Goal: Complete application form: Complete application form

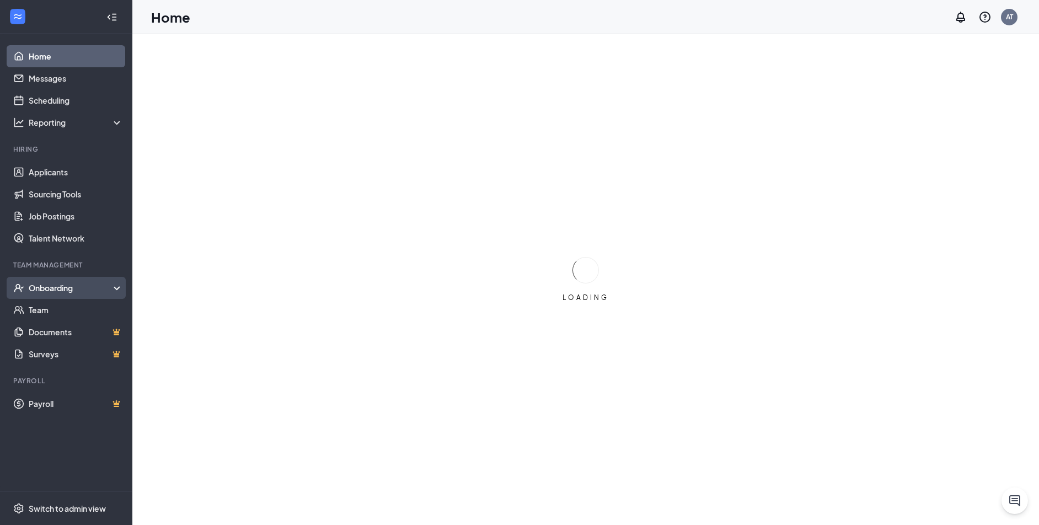
click at [55, 287] on div "Onboarding" at bounding box center [71, 287] width 85 height 11
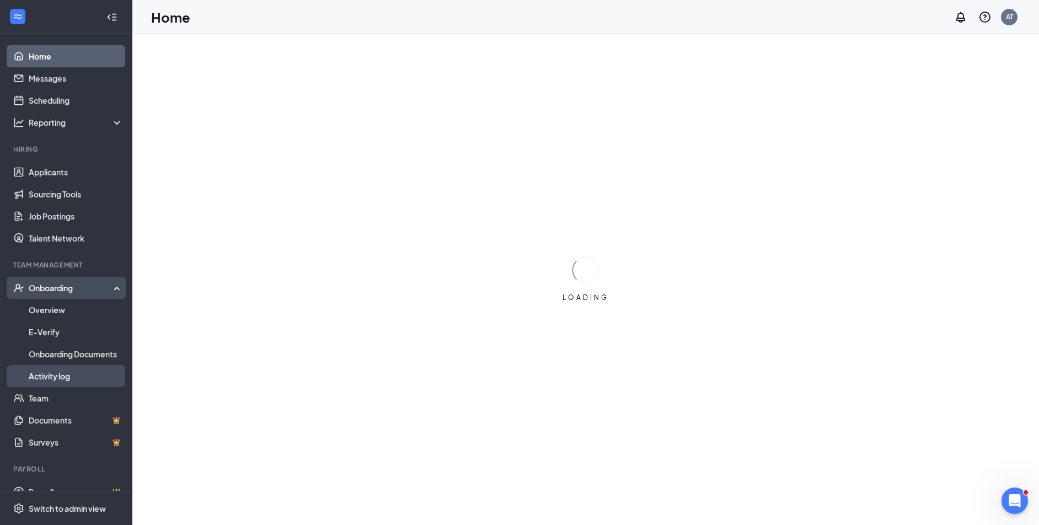
click at [63, 375] on link "Activity log" at bounding box center [76, 376] width 94 height 22
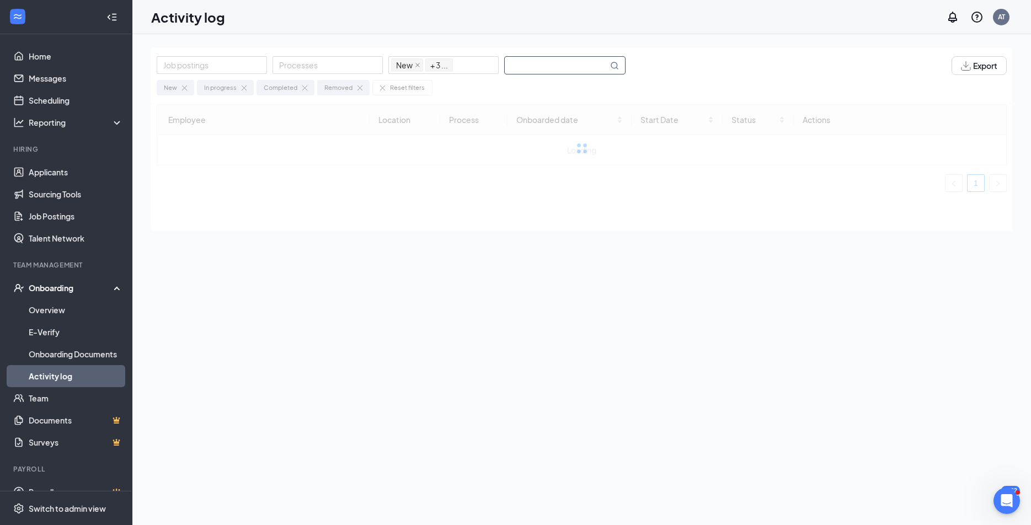
click at [544, 70] on input "text" at bounding box center [556, 65] width 103 height 17
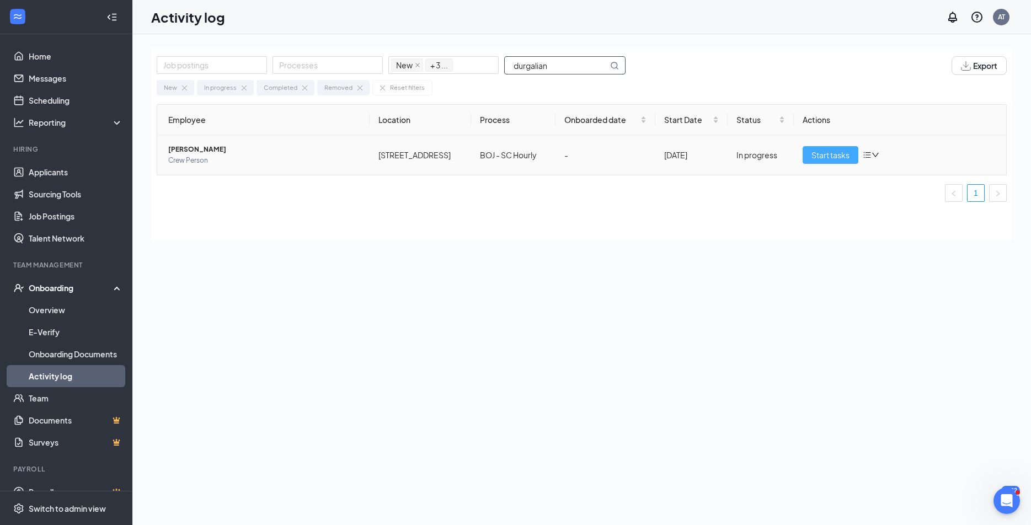
type input "durgalian"
click at [846, 150] on span "Start tasks" at bounding box center [831, 155] width 38 height 12
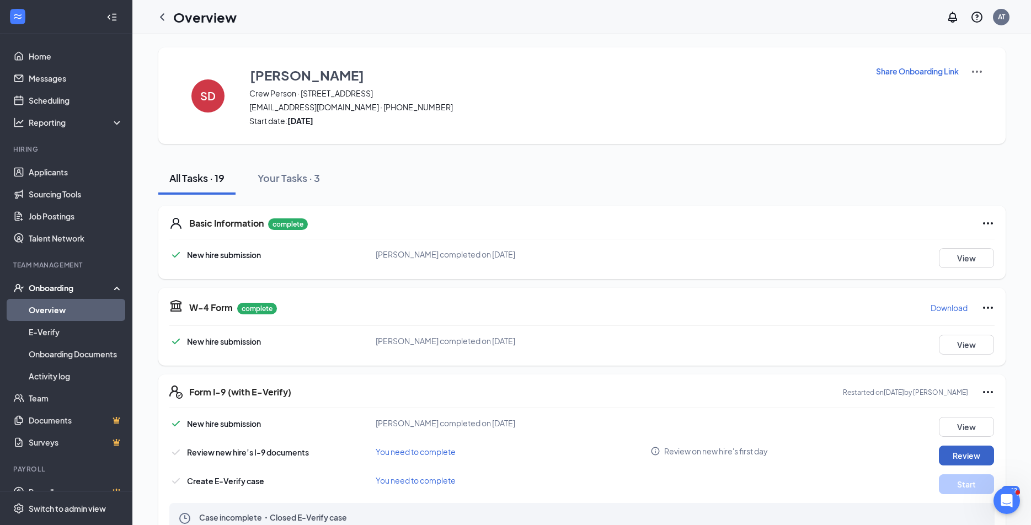
click at [972, 462] on button "Review" at bounding box center [966, 456] width 55 height 20
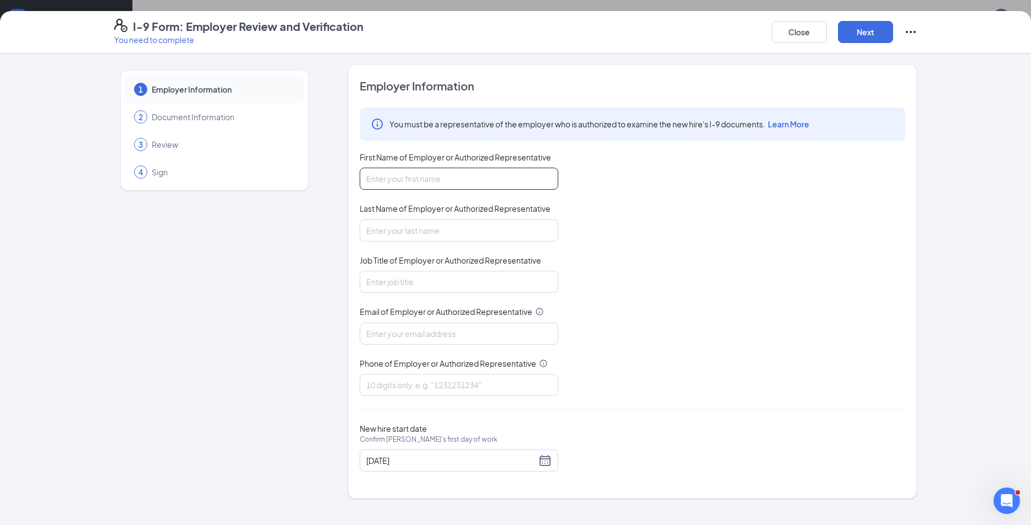
drag, startPoint x: 521, startPoint y: 184, endPoint x: 513, endPoint y: 210, distance: 26.7
click at [521, 184] on input "First Name of Employer or Authorized Representative" at bounding box center [459, 179] width 199 height 22
type input "[PERSON_NAME]"
type input "[EMAIL_ADDRESS][DOMAIN_NAME]"
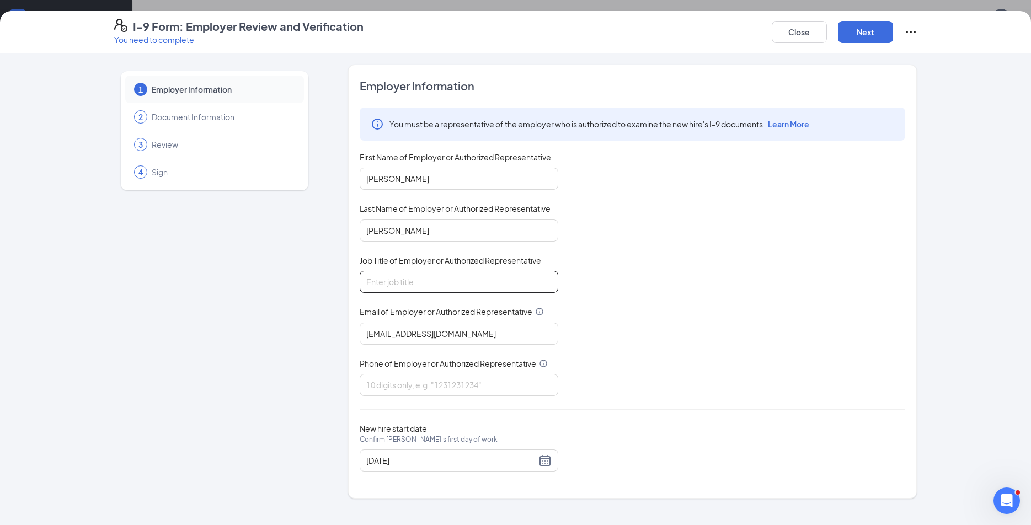
click at [439, 280] on input "Job Title of Employer or Authorized Representative" at bounding box center [459, 282] width 199 height 22
type input "HR Assistant"
click at [441, 391] on input "Phone of Employer or Authorized Representative" at bounding box center [459, 385] width 199 height 22
type input "9197809773"
click at [864, 23] on button "Next" at bounding box center [865, 32] width 55 height 22
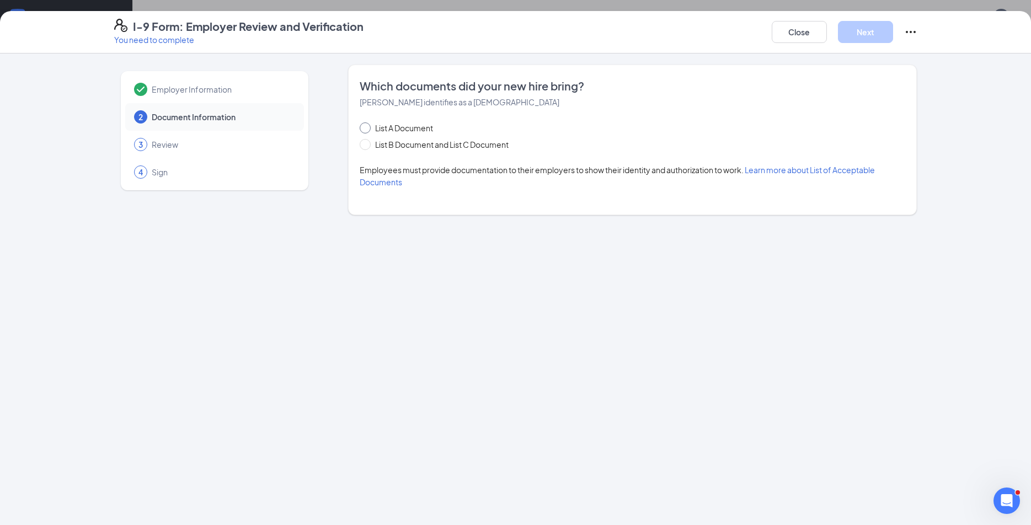
click at [413, 129] on span "List A Document" at bounding box center [404, 128] width 67 height 12
click at [367, 129] on input "List A Document" at bounding box center [364, 126] width 8 height 8
radio input "true"
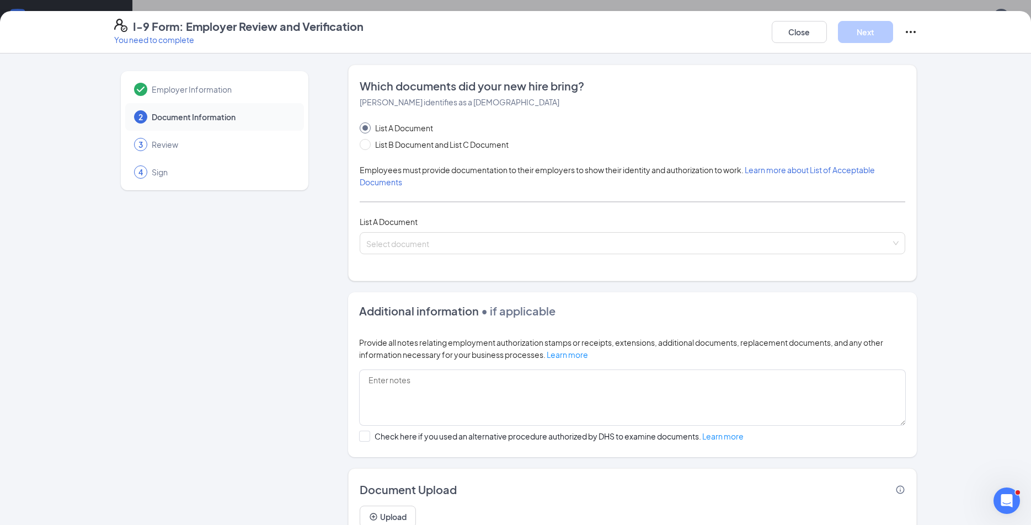
click at [457, 231] on div "List A Document List B Document and List C Document Employees must provide docu…" at bounding box center [633, 188] width 546 height 132
click at [456, 238] on input "search" at bounding box center [628, 241] width 525 height 17
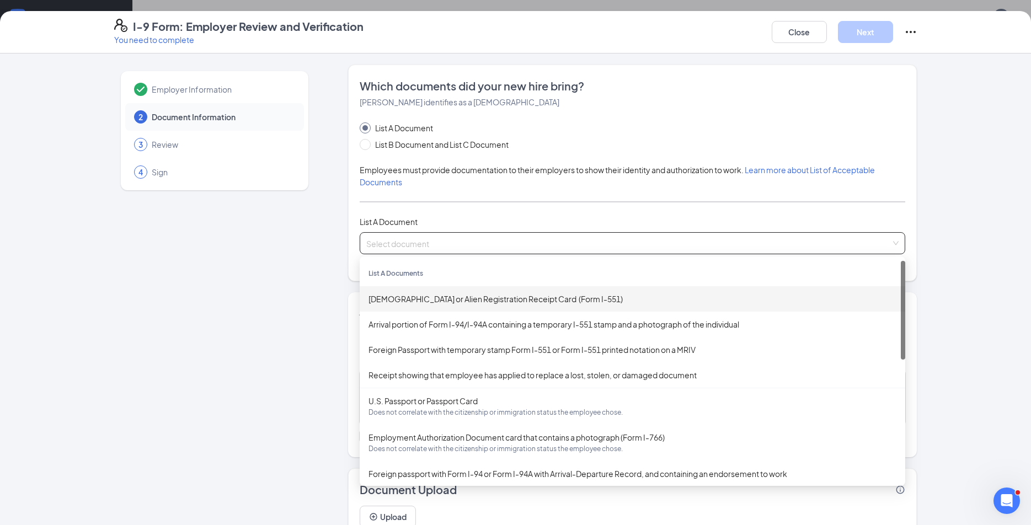
click at [505, 300] on div "[DEMOGRAPHIC_DATA] or Alien Registration Receipt Card (Form I-551)" at bounding box center [633, 299] width 528 height 12
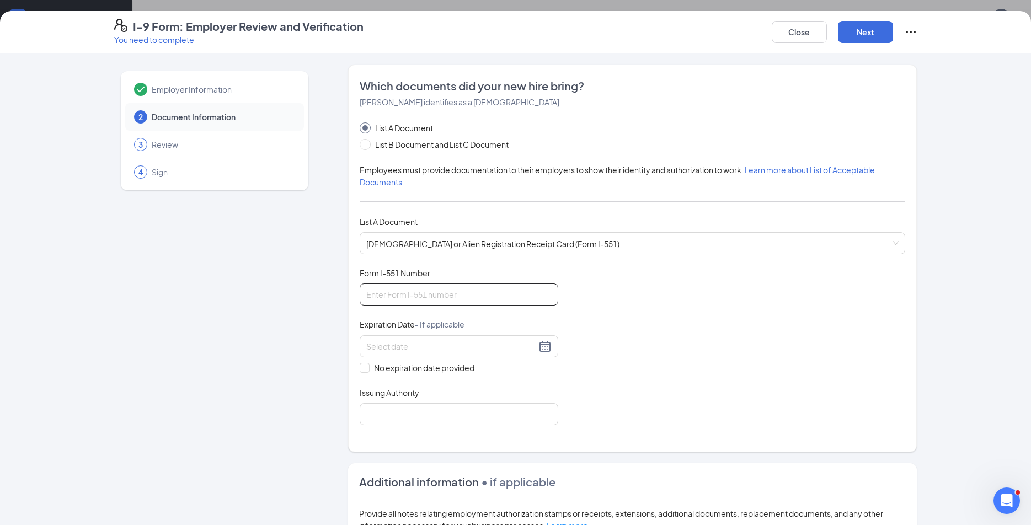
click at [505, 294] on input "Form I-551 Number" at bounding box center [459, 295] width 199 height 22
click at [683, 326] on div "Document Title [DEMOGRAPHIC_DATA] or Alien Registration Receipt Card (Form I-55…" at bounding box center [633, 347] width 546 height 158
click at [477, 244] on span "[DEMOGRAPHIC_DATA] or Alien Registration Receipt Card (Form I-551)" at bounding box center [632, 243] width 532 height 21
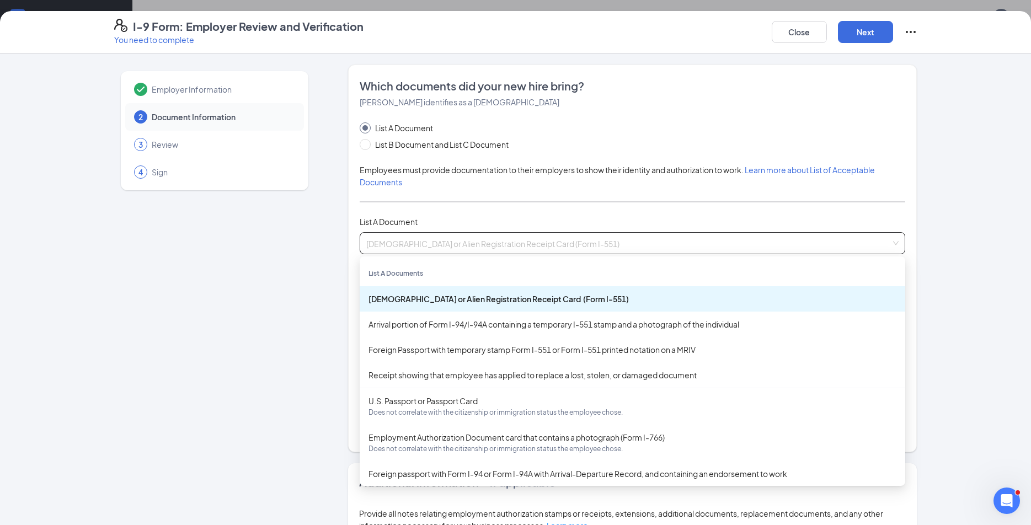
click at [467, 241] on span "[DEMOGRAPHIC_DATA] or Alien Registration Receipt Card (Form I-551)" at bounding box center [632, 243] width 532 height 21
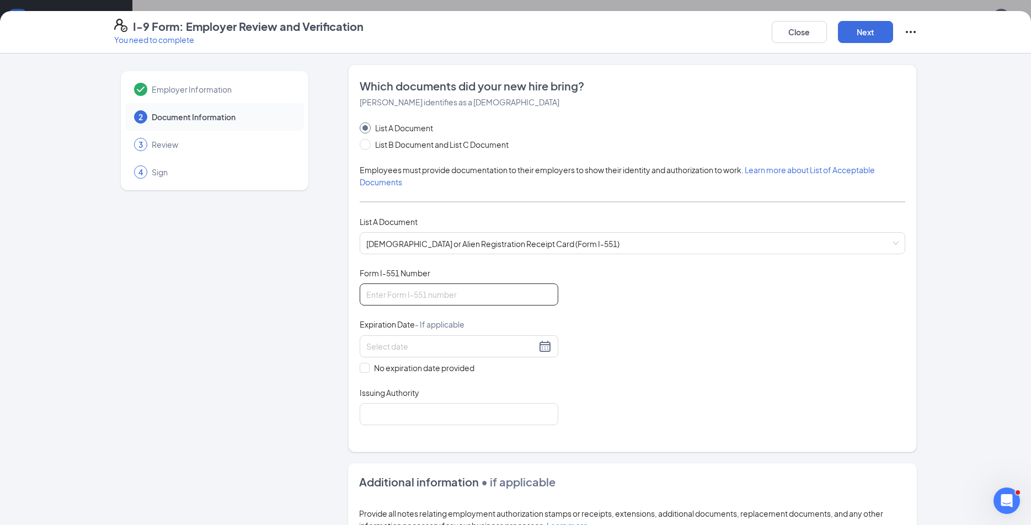
click at [456, 295] on input "Form I-551 Number" at bounding box center [459, 295] width 199 height 22
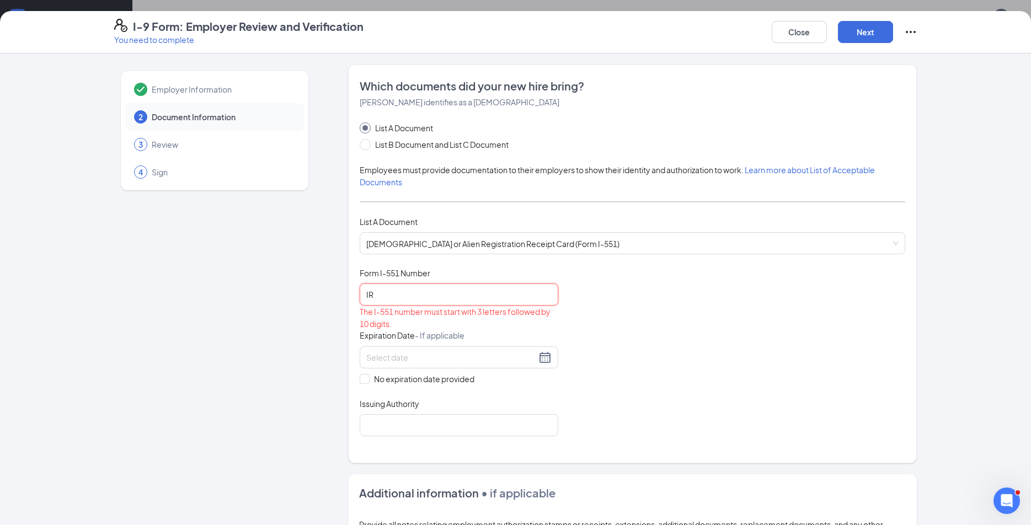
type input "IR"
click at [430, 146] on span "List B Document and List C Document" at bounding box center [442, 144] width 142 height 12
click at [367, 146] on input "List B Document and List C Document" at bounding box center [364, 143] width 8 height 8
radio input "true"
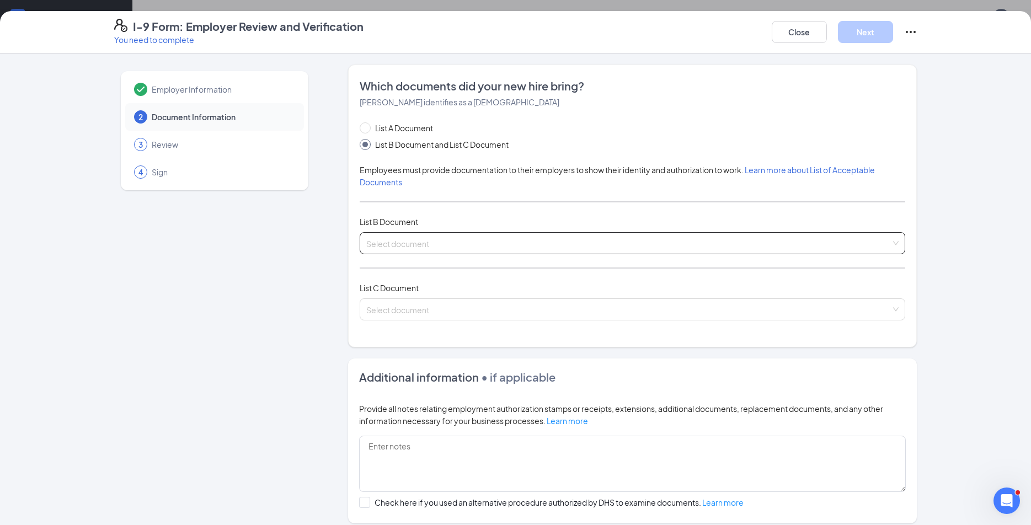
click at [468, 234] on input "search" at bounding box center [628, 241] width 525 height 17
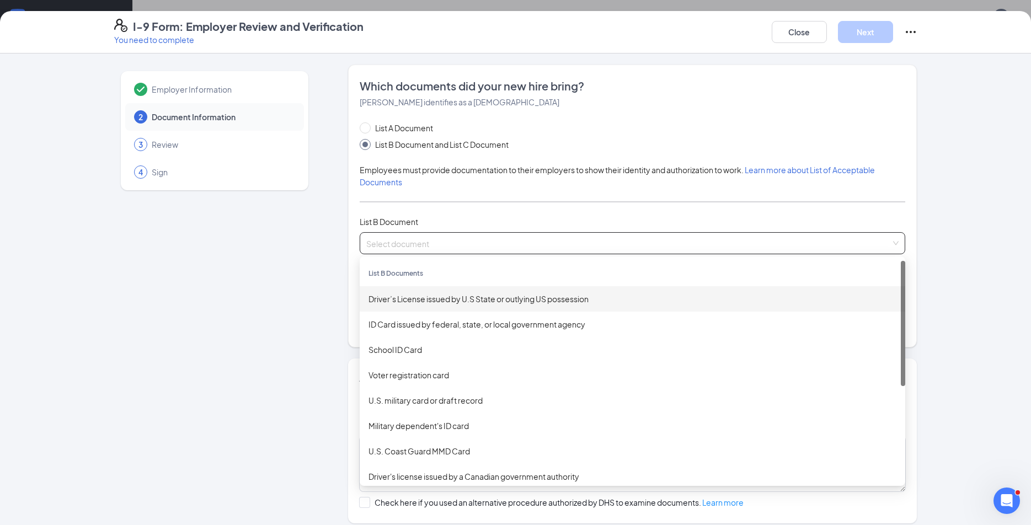
click at [472, 297] on div "Driver’s License issued by U.S State or outlying US possession" at bounding box center [633, 299] width 528 height 12
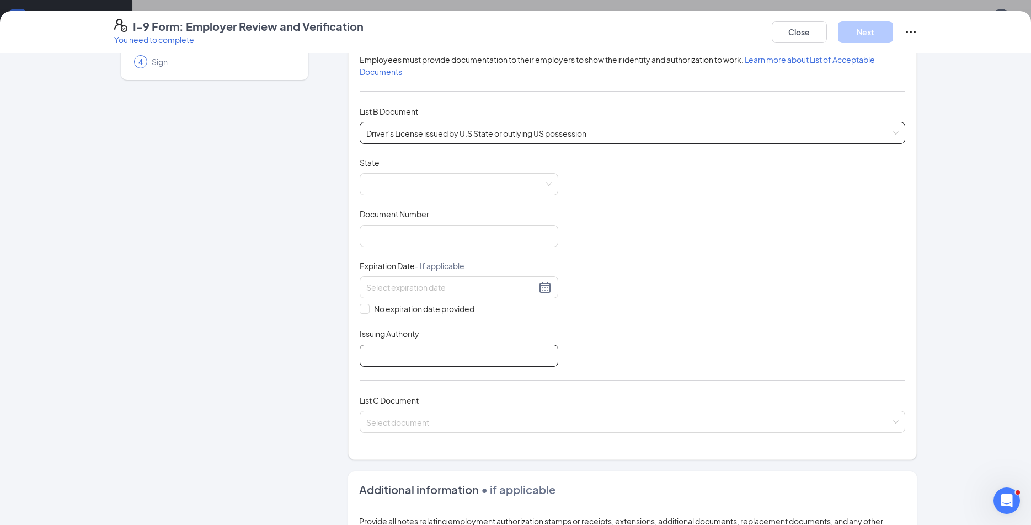
scroll to position [331, 0]
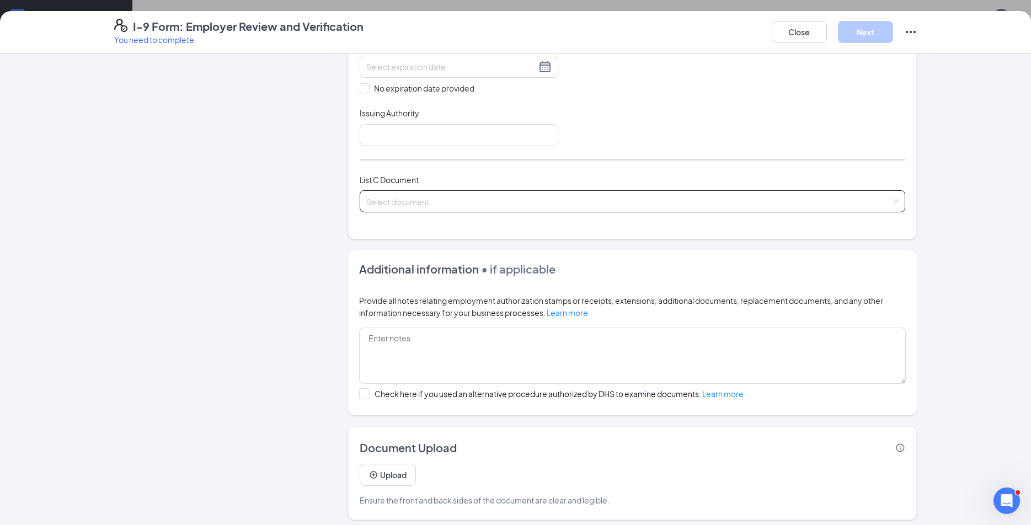
click at [419, 211] on span at bounding box center [628, 201] width 525 height 21
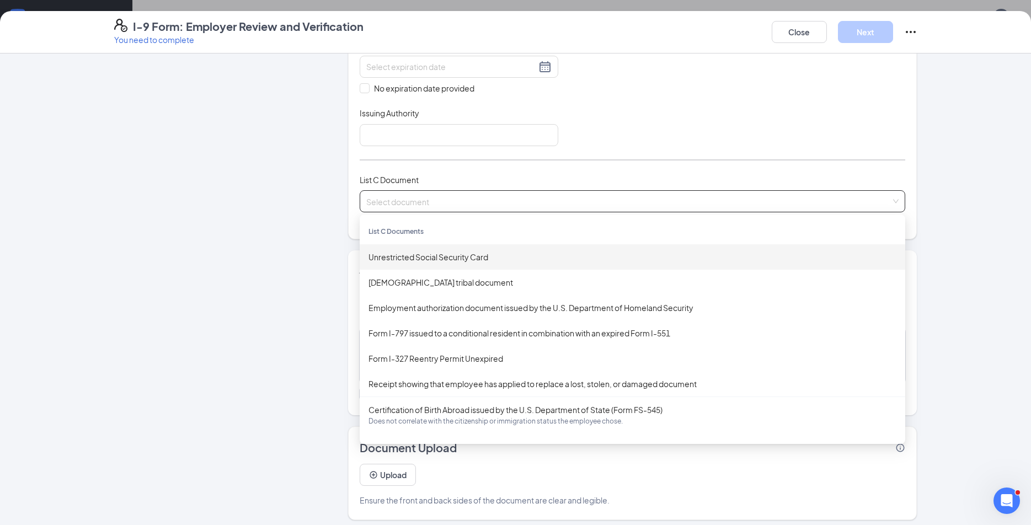
click at [429, 207] on input "search" at bounding box center [628, 199] width 525 height 17
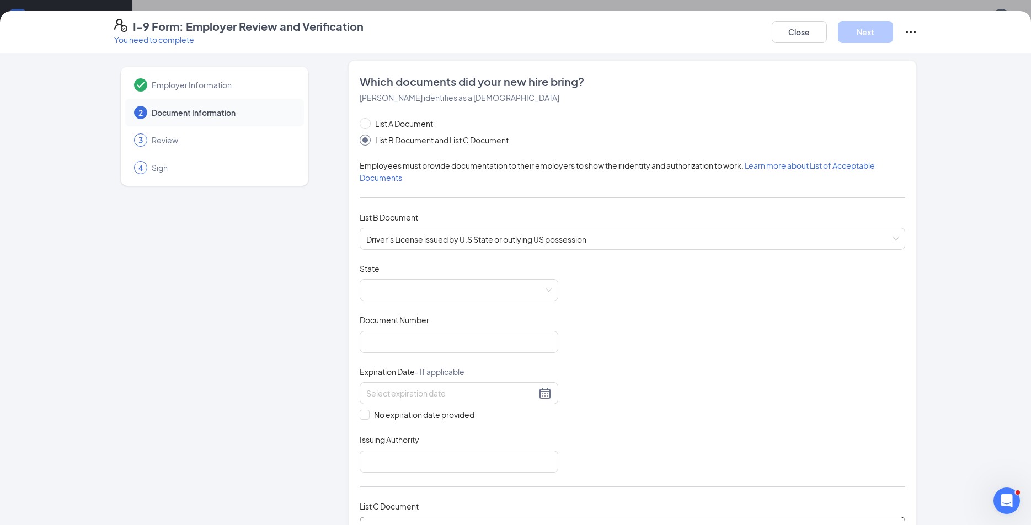
scroll to position [0, 0]
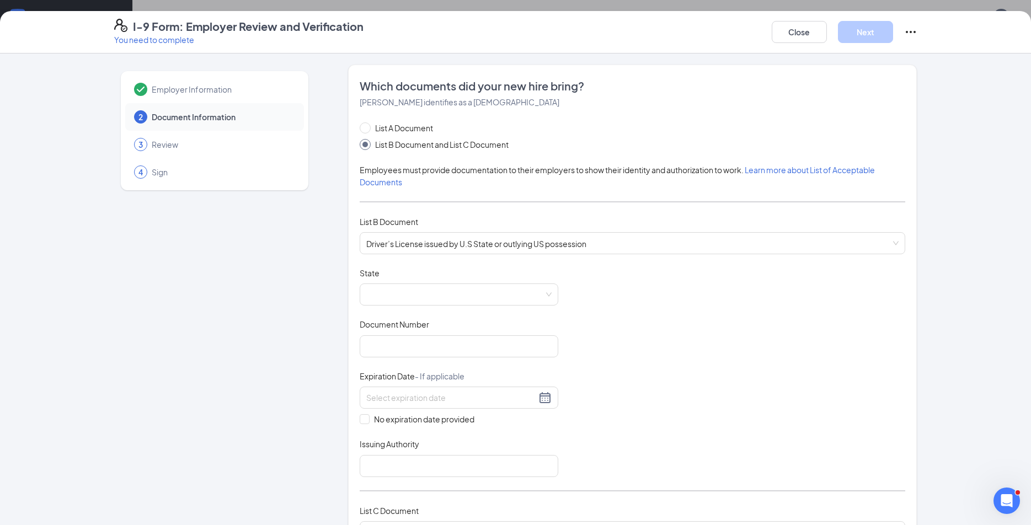
click at [383, 138] on span "List B Document and List C Document" at bounding box center [442, 144] width 142 height 12
click at [367, 139] on input "List B Document and List C Document" at bounding box center [364, 143] width 8 height 8
click at [385, 127] on span "List A Document" at bounding box center [404, 128] width 67 height 12
click at [367, 127] on input "List A Document" at bounding box center [364, 126] width 8 height 8
radio input "true"
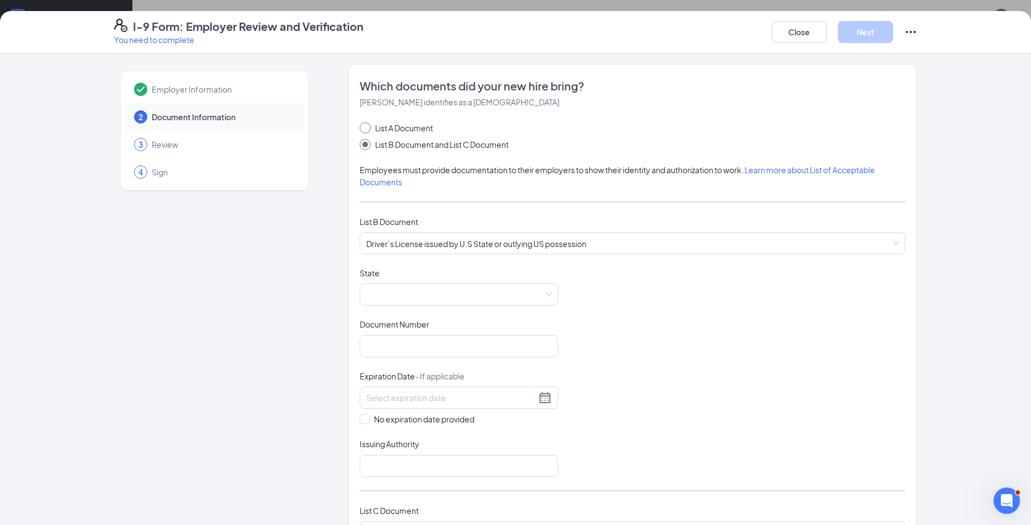
radio input "false"
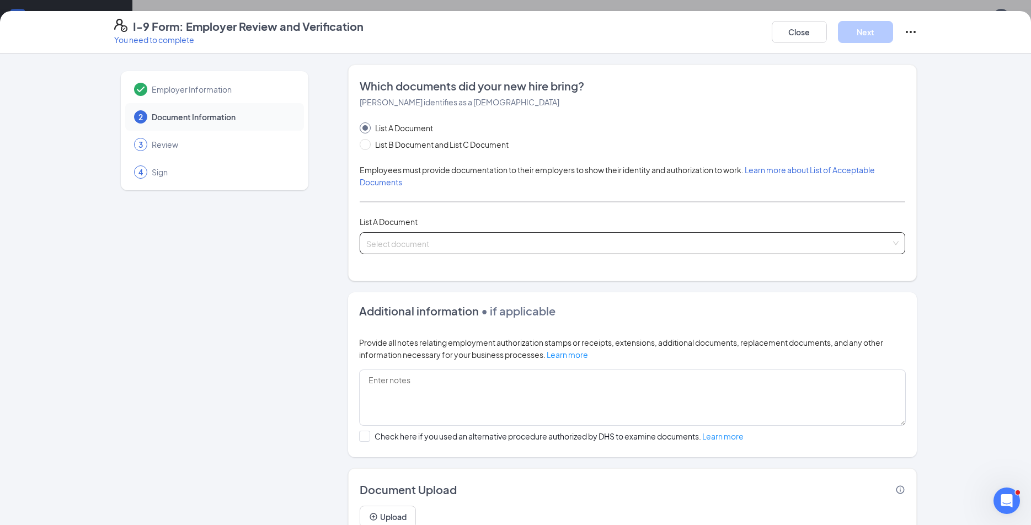
click at [448, 250] on span at bounding box center [628, 243] width 525 height 21
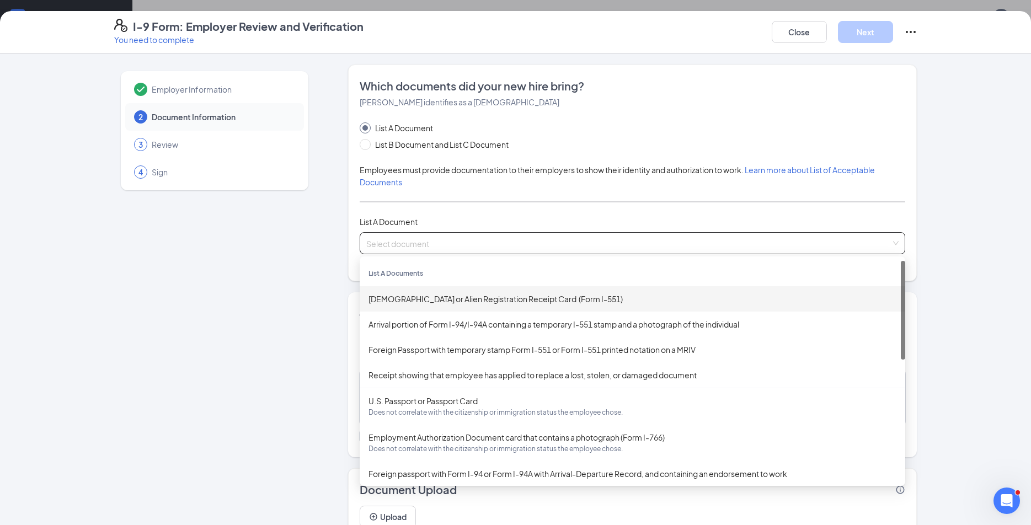
click at [453, 302] on div "[DEMOGRAPHIC_DATA] or Alien Registration Receipt Card (Form I-551)" at bounding box center [633, 299] width 528 height 12
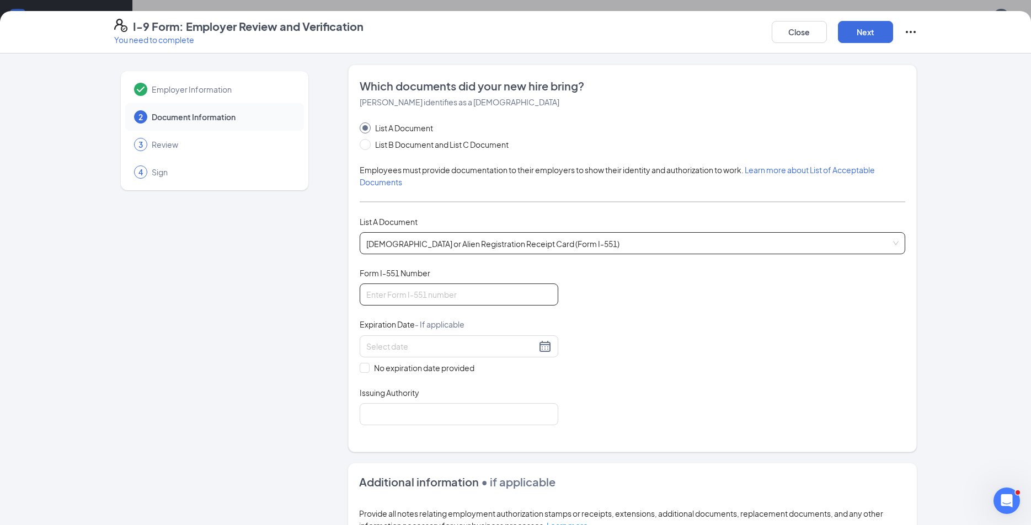
click at [466, 292] on input "Form I-551 Number" at bounding box center [459, 295] width 199 height 22
click at [447, 253] on span "[DEMOGRAPHIC_DATA] or Alien Registration Receipt Card (Form I-551)" at bounding box center [632, 243] width 532 height 21
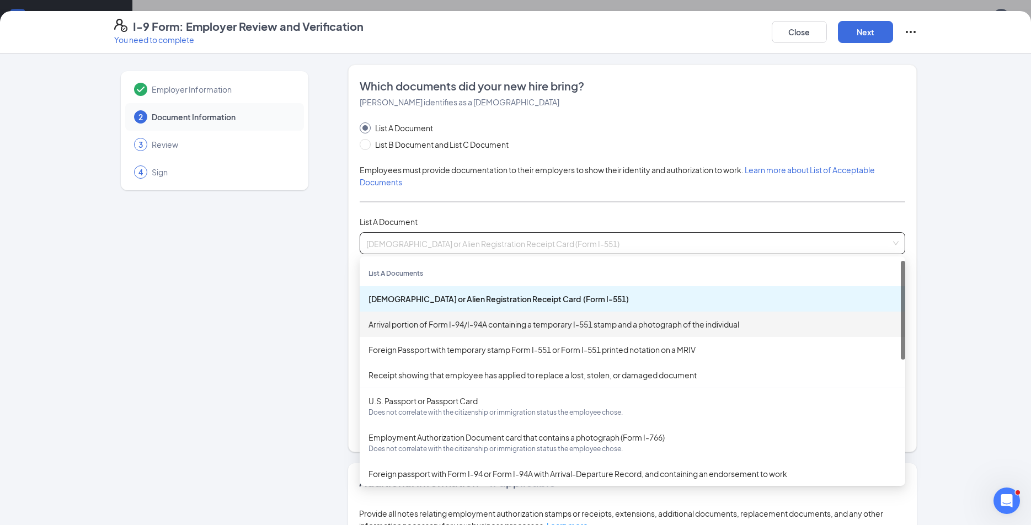
click at [450, 324] on div "Arrival portion of Form I-94/I-94A containing a temporary I-551 stamp and a pho…" at bounding box center [633, 324] width 528 height 12
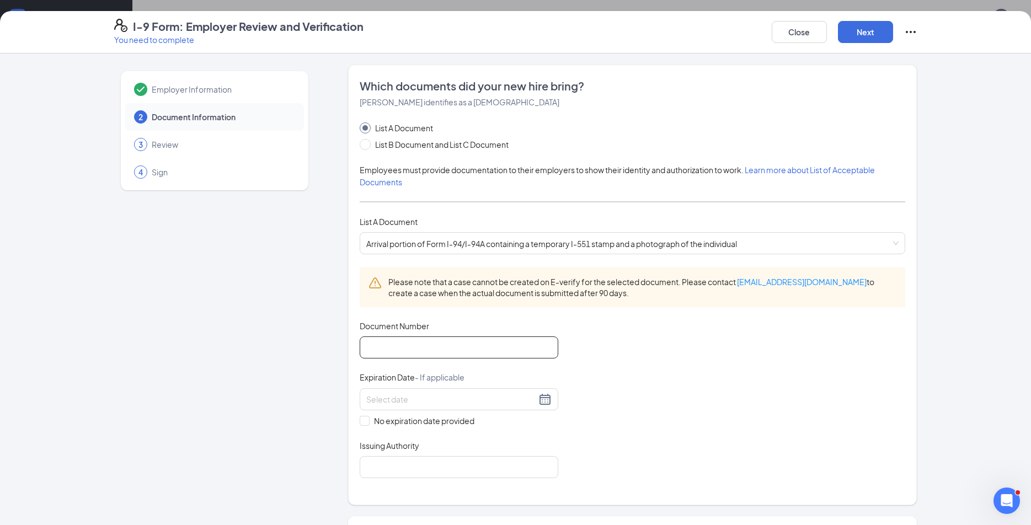
click at [411, 345] on input "Document Number" at bounding box center [459, 348] width 199 height 22
click at [459, 246] on span "Arrival portion of Form I-94/I-94A containing a temporary I-551 stamp and a pho…" at bounding box center [632, 243] width 532 height 21
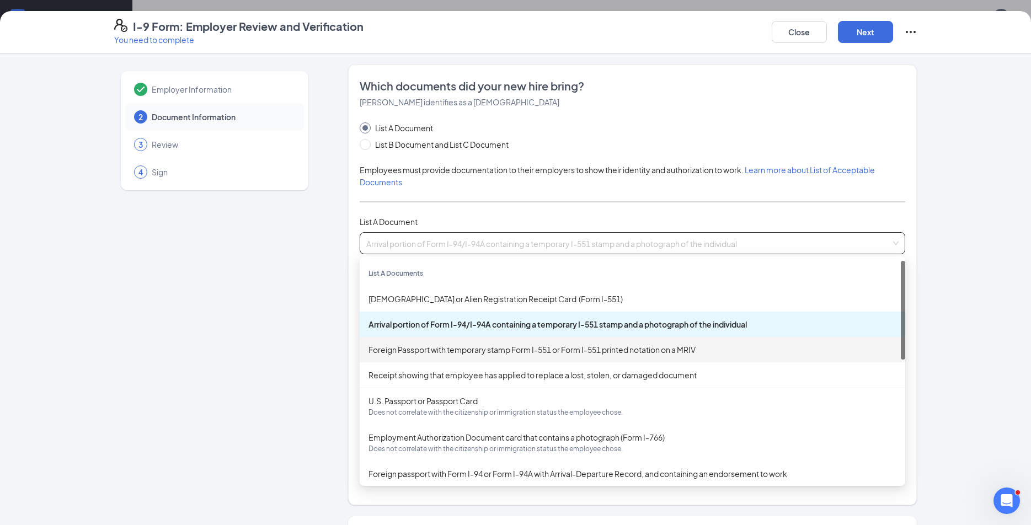
click at [429, 349] on div "Foreign Passport with temporary stamp Form I-551 or Form I-551 printed notation…" at bounding box center [633, 350] width 528 height 12
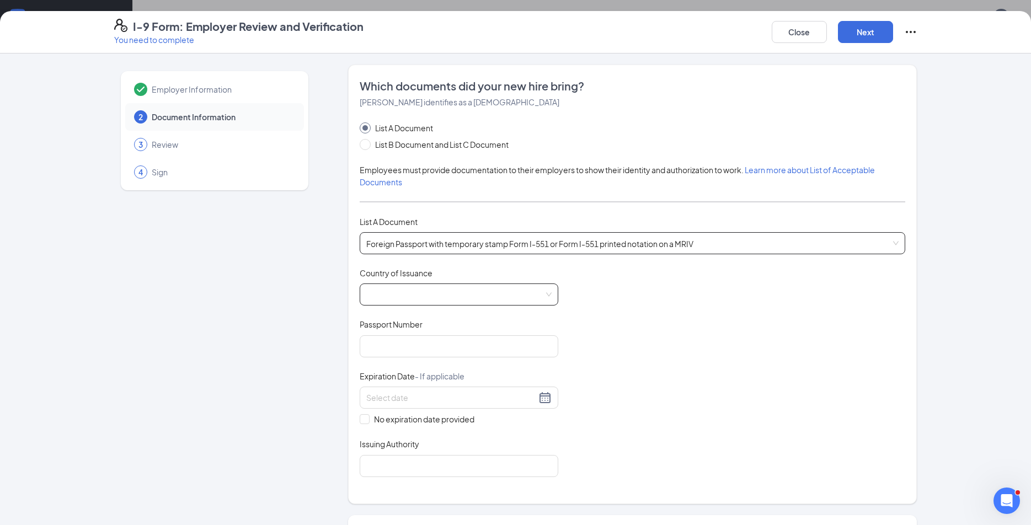
click at [420, 290] on input "Country of Issuance" at bounding box center [455, 292] width 178 height 17
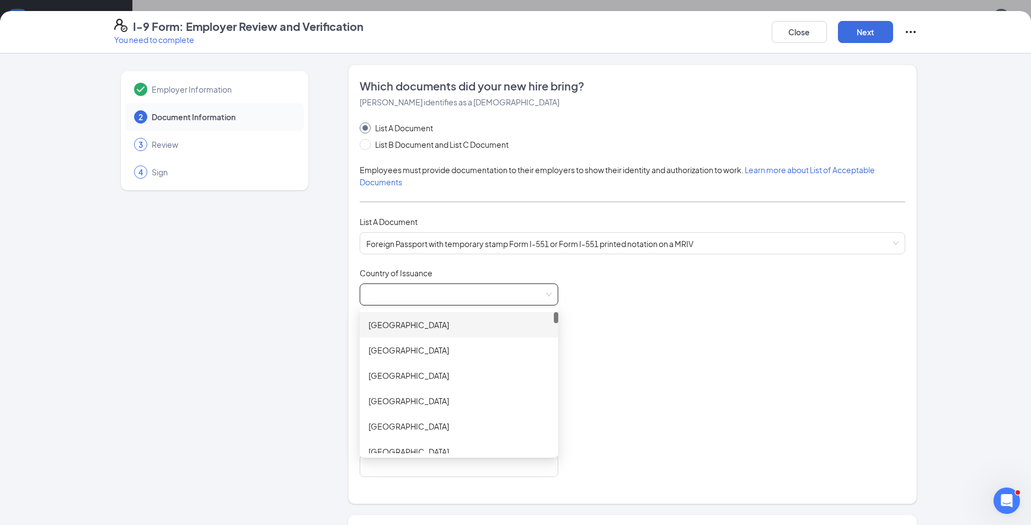
click at [420, 290] on input "Country of Issuance" at bounding box center [455, 292] width 178 height 17
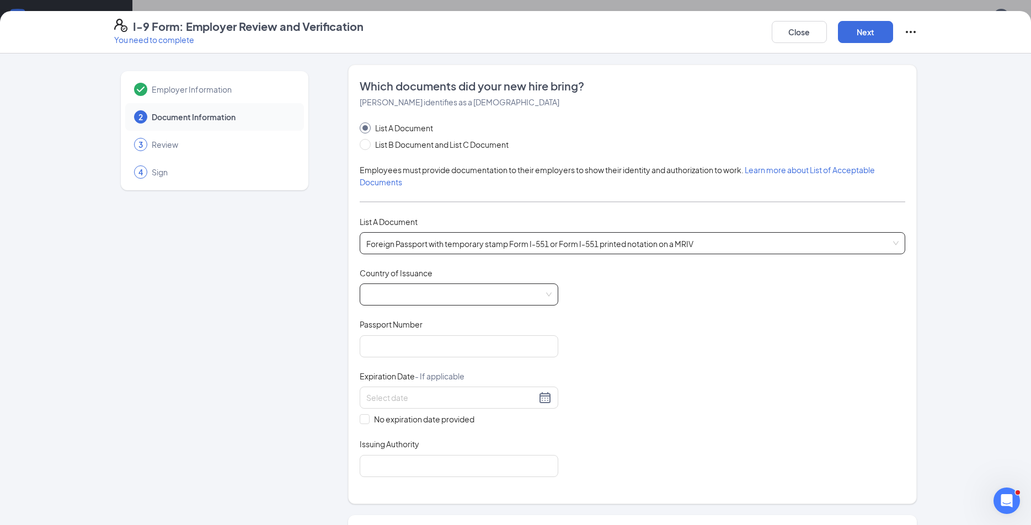
click at [433, 243] on span "Foreign Passport with temporary stamp Form I-551 or Form I-551 printed notation…" at bounding box center [632, 243] width 532 height 21
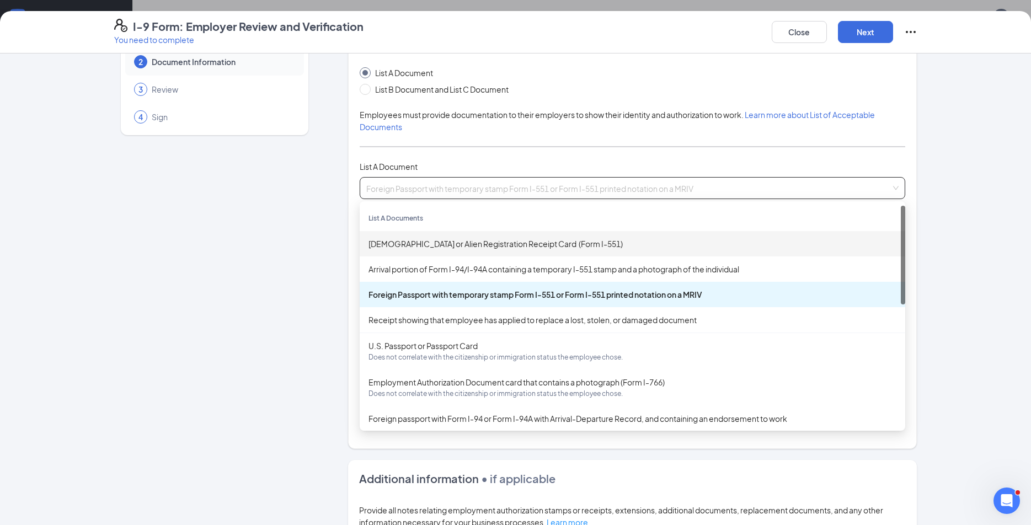
click at [494, 250] on div "[DEMOGRAPHIC_DATA] or Alien Registration Receipt Card (Form I-551)" at bounding box center [633, 243] width 546 height 25
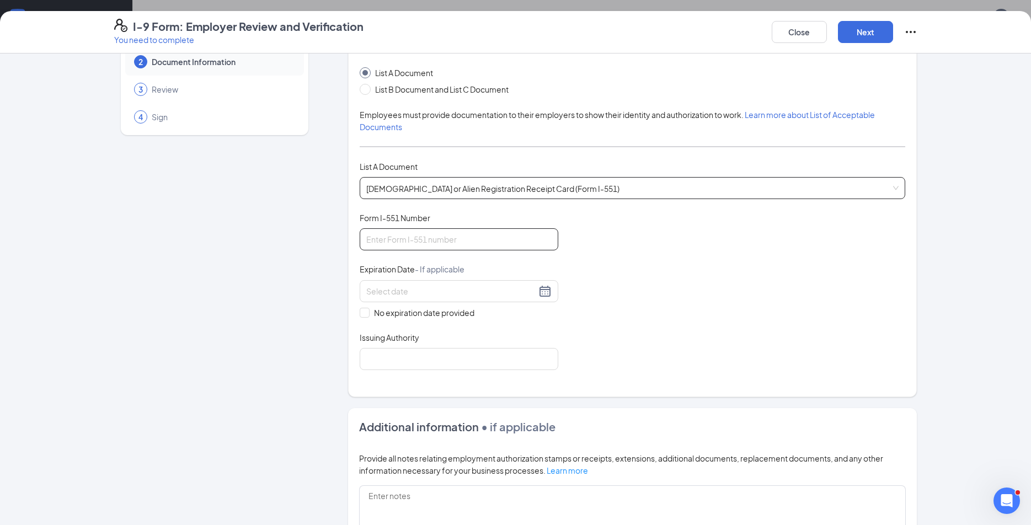
click at [451, 246] on input "Form I-551 Number" at bounding box center [459, 239] width 199 height 22
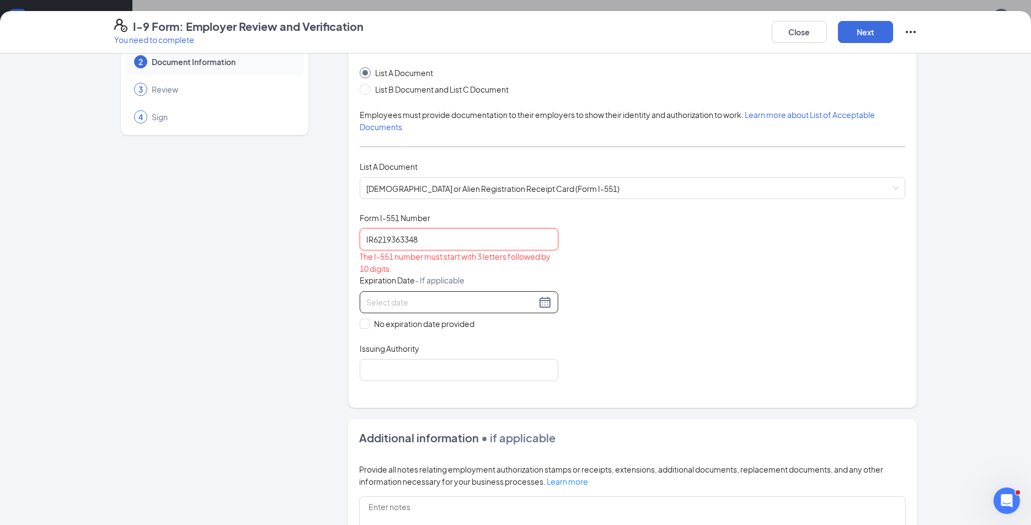
type input "IR6219363348"
click at [461, 298] on input at bounding box center [451, 302] width 170 height 12
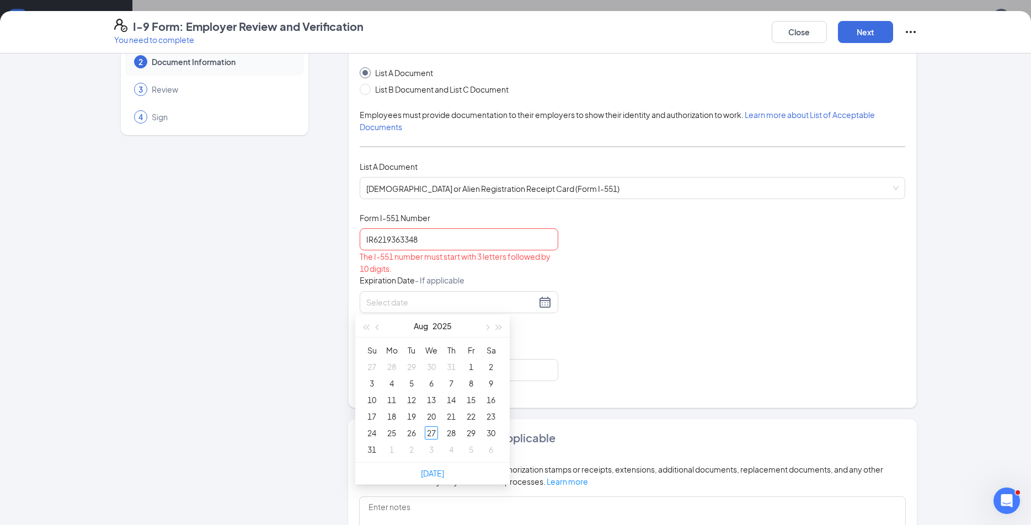
click at [444, 224] on div "Form I-551 Number" at bounding box center [459, 220] width 199 height 16
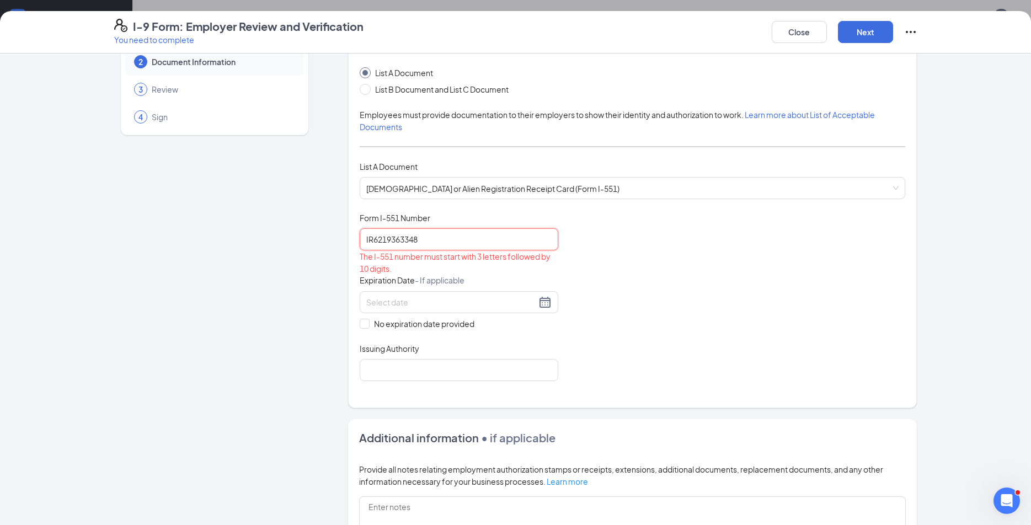
click at [439, 228] on input "IR6219363348" at bounding box center [459, 239] width 199 height 22
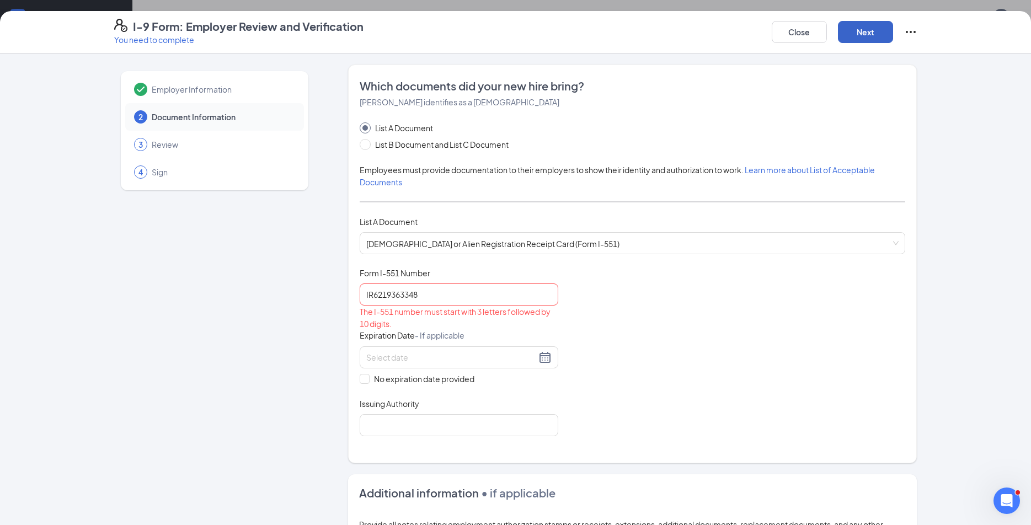
click at [868, 35] on button "Next" at bounding box center [865, 32] width 55 height 22
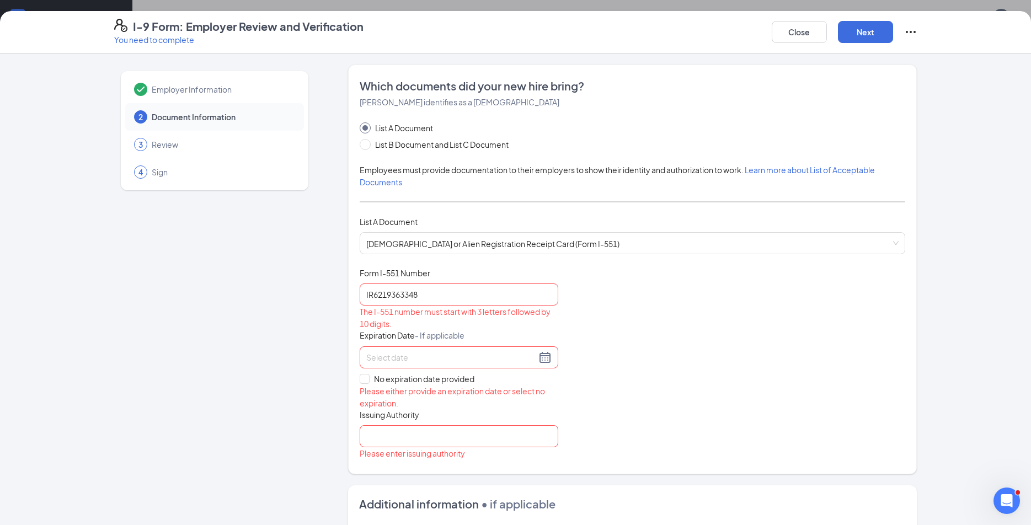
click at [376, 360] on input at bounding box center [451, 357] width 170 height 12
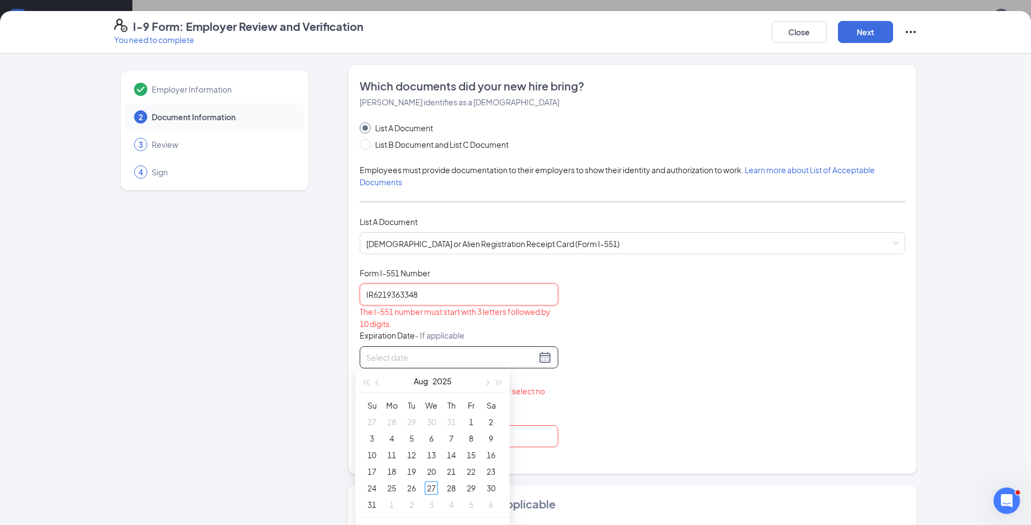
click at [371, 290] on input "IR6219363348" at bounding box center [459, 295] width 199 height 22
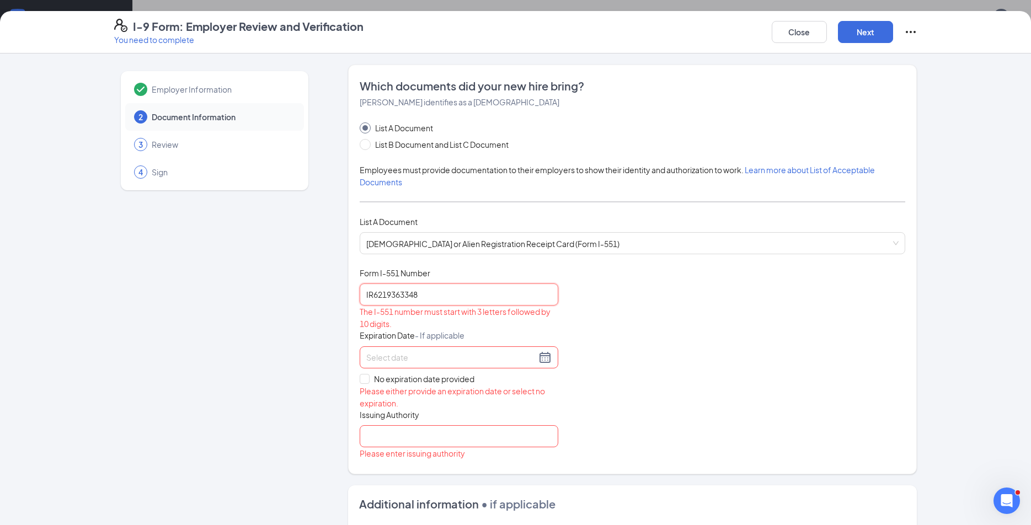
click at [372, 296] on input "IR6219363348" at bounding box center [459, 295] width 199 height 22
drag, startPoint x: 418, startPoint y: 291, endPoint x: 296, endPoint y: 278, distance: 123.3
click at [296, 278] on div "Employer Information 2 Document Information 3 Review 4 Sign Which documents did…" at bounding box center [515, 427] width 803 height 725
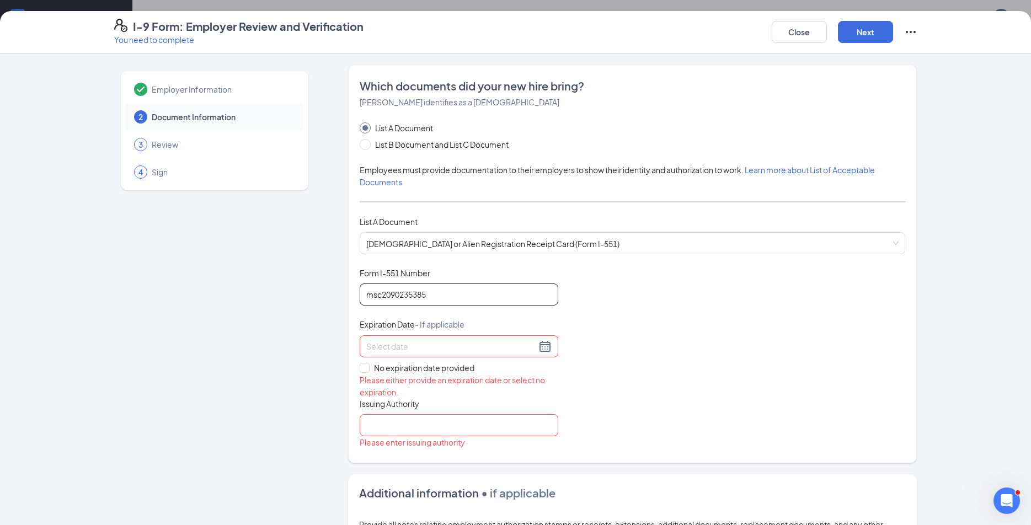
type input "msc2090235385"
click at [451, 339] on div at bounding box center [459, 346] width 199 height 22
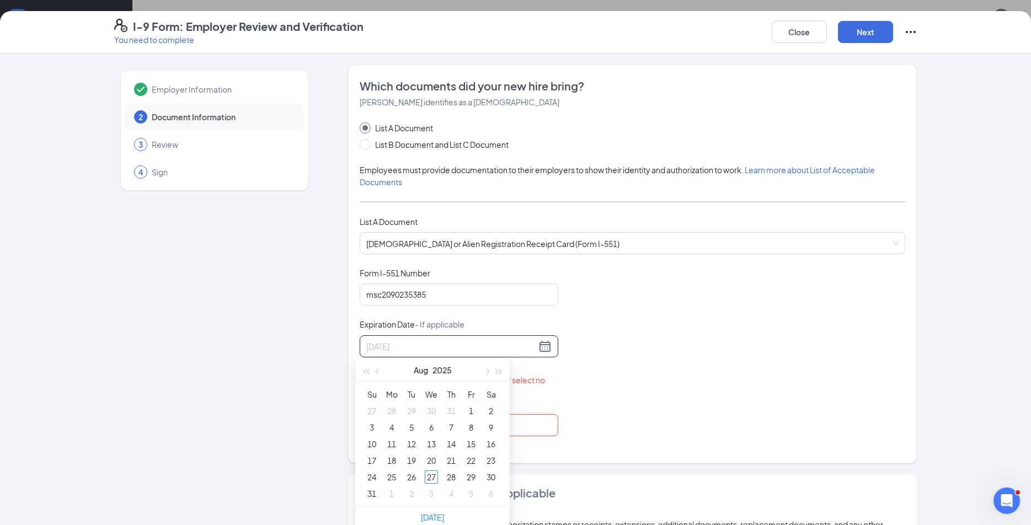
type input "[DATE]"
click at [399, 350] on input at bounding box center [451, 346] width 170 height 12
click at [452, 424] on div "11" at bounding box center [451, 427] width 13 height 13
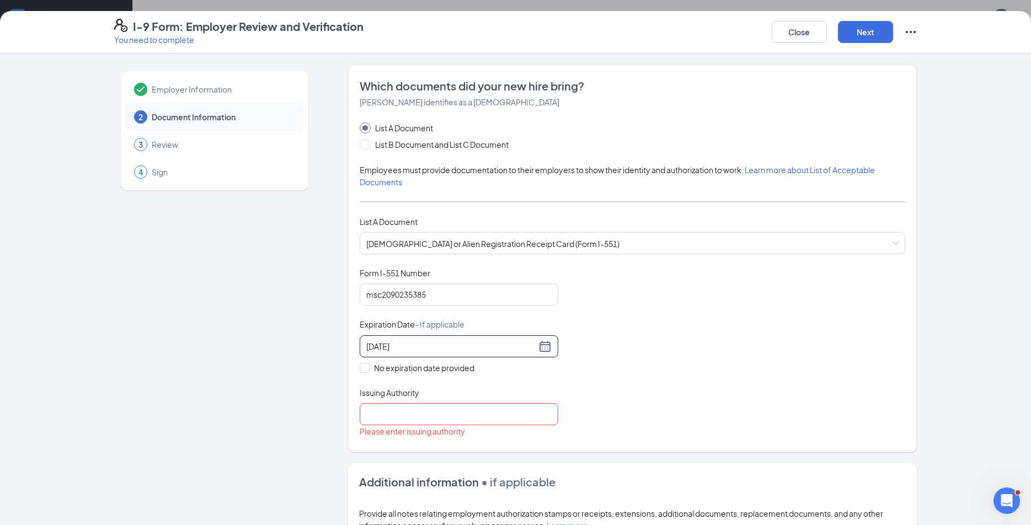
type input "[DATE]"
click at [361, 415] on input "Issuing Authority" at bounding box center [459, 414] width 199 height 22
type input "[GEOGRAPHIC_DATA]"
click at [254, 348] on div "Employer Information 2 Document Information 3 Review 4 Sign" at bounding box center [214, 416] width 201 height 703
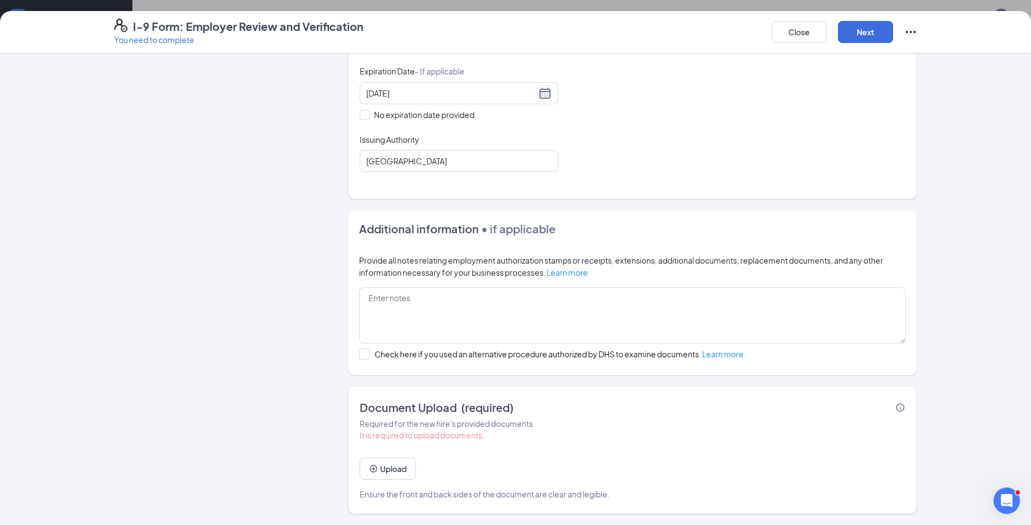
scroll to position [221, 0]
click at [369, 466] on icon "PlusCircle" at bounding box center [373, 469] width 9 height 9
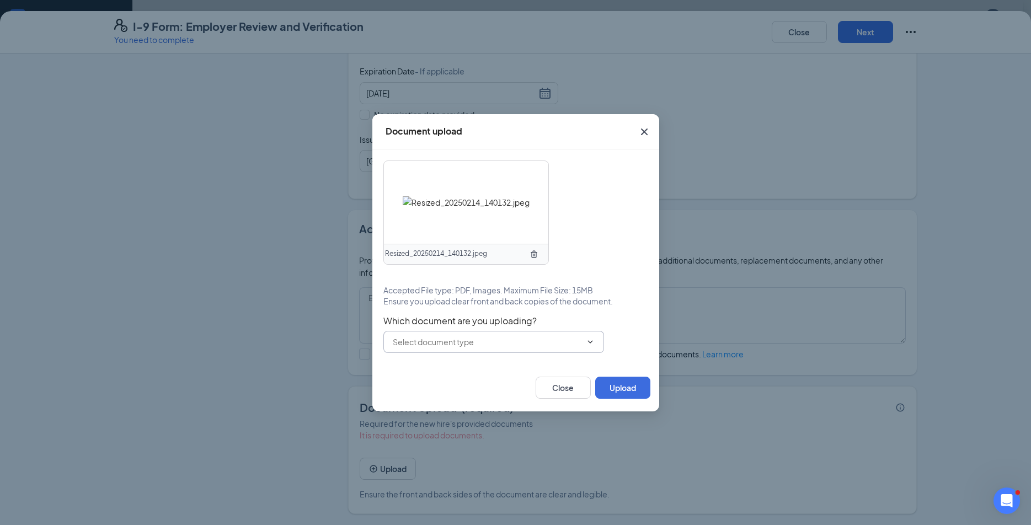
click at [559, 346] on input "text" at bounding box center [487, 342] width 189 height 12
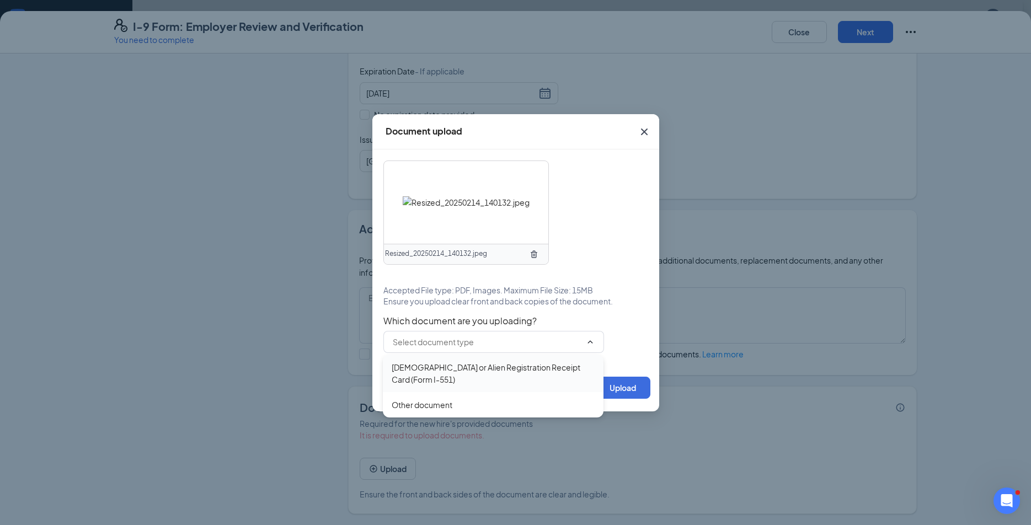
click at [494, 373] on div "[DEMOGRAPHIC_DATA] or Alien Registration Receipt Card (Form I-551)" at bounding box center [493, 373] width 203 height 24
type input "[DEMOGRAPHIC_DATA] or Alien Registration Receipt Card (Form I-551)"
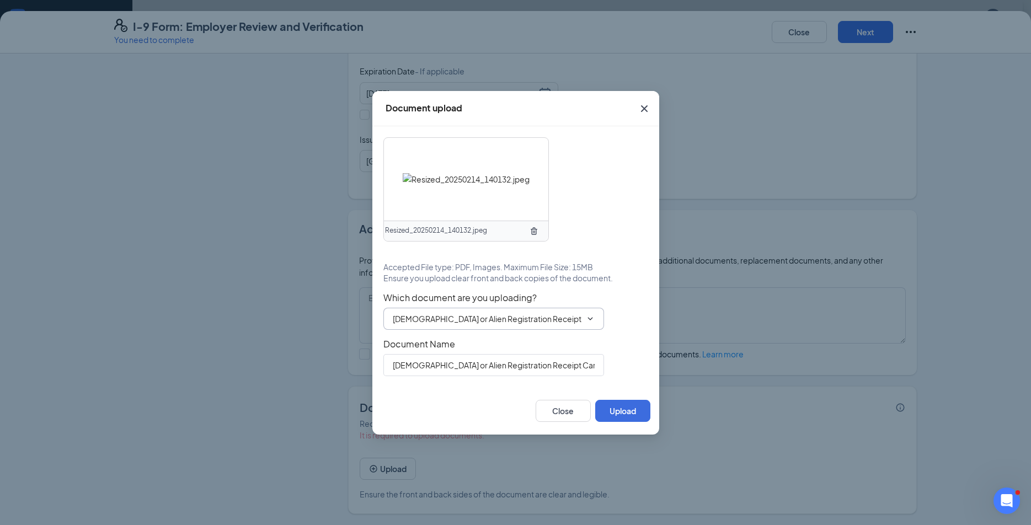
click at [420, 313] on input "[DEMOGRAPHIC_DATA] or Alien Registration Receipt Card (Form I-551)" at bounding box center [487, 319] width 189 height 12
click at [415, 366] on input "[DEMOGRAPHIC_DATA] or Alien Registration Receipt Card (Form I-551)" at bounding box center [493, 365] width 221 height 22
click at [620, 405] on button "Upload" at bounding box center [622, 411] width 55 height 22
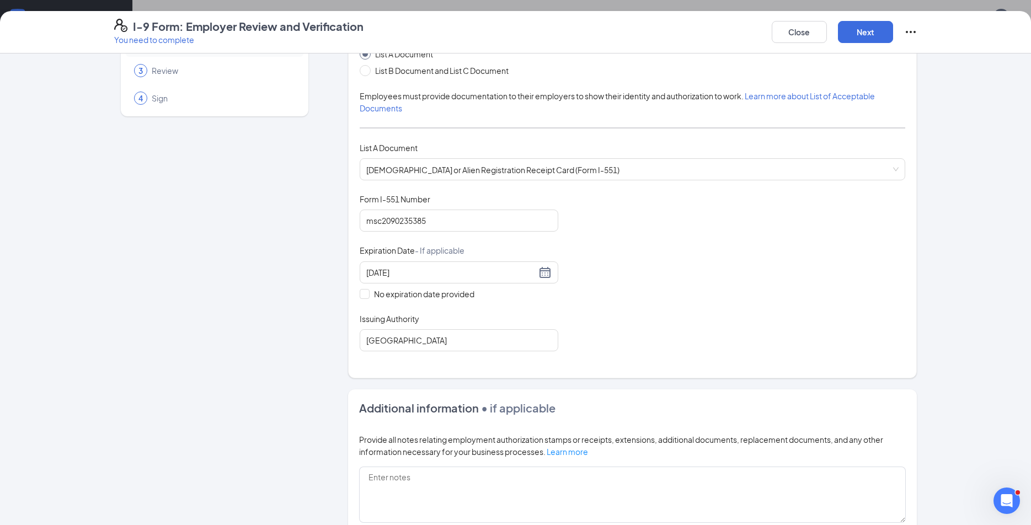
scroll to position [26, 0]
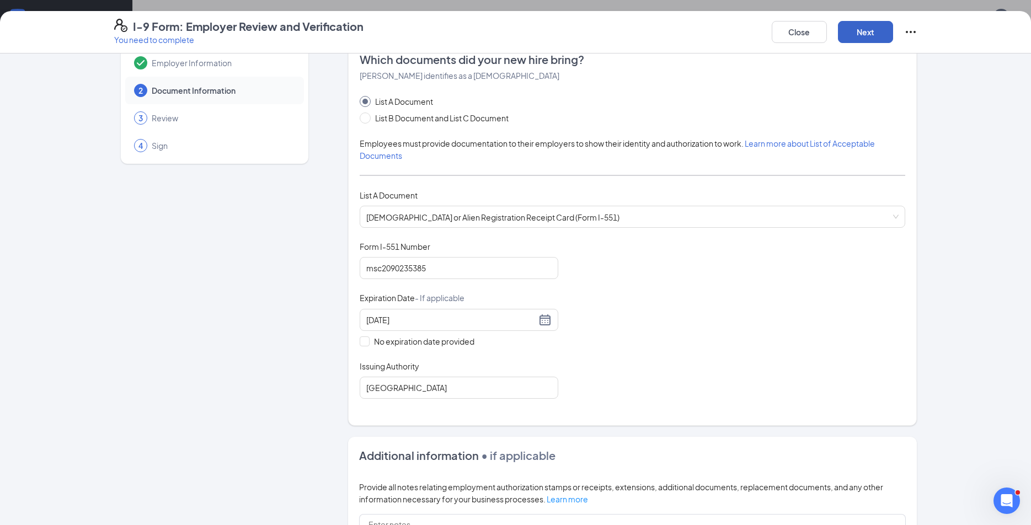
click at [876, 34] on button "Next" at bounding box center [865, 32] width 55 height 22
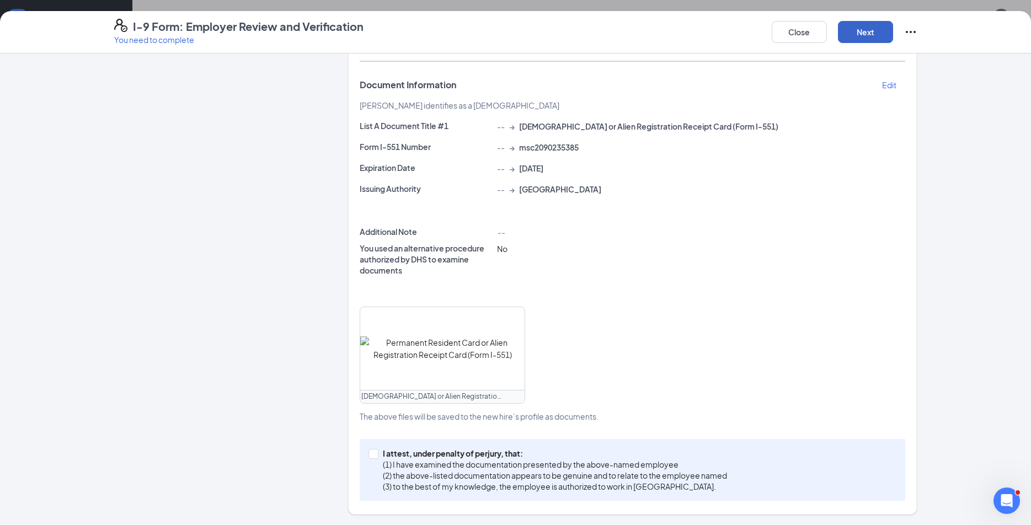
scroll to position [207, 0]
click at [371, 453] on input "I attest, under penalty of [PERSON_NAME], that: (1) I have examined the documen…" at bounding box center [373, 453] width 8 height 8
checkbox input "true"
click at [865, 36] on button "Next" at bounding box center [865, 32] width 55 height 22
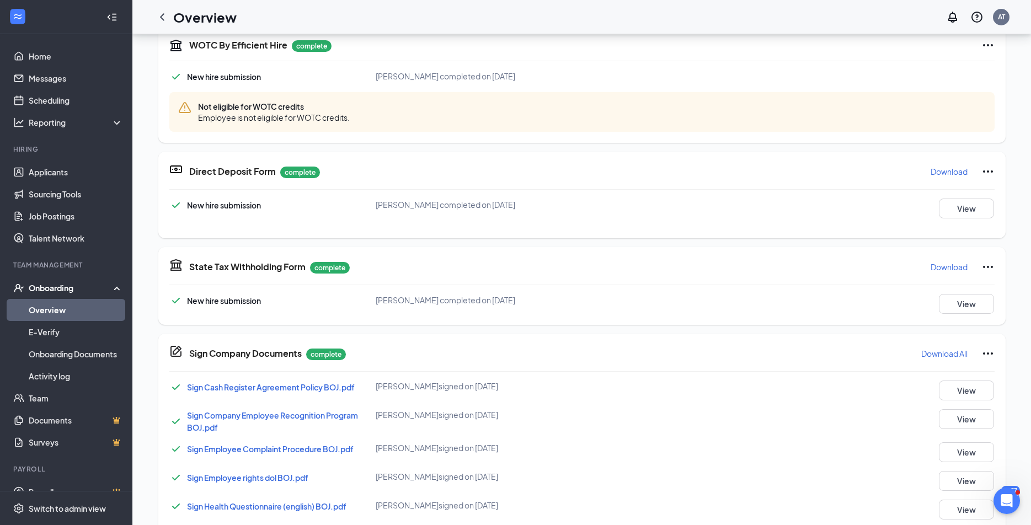
scroll to position [193, 0]
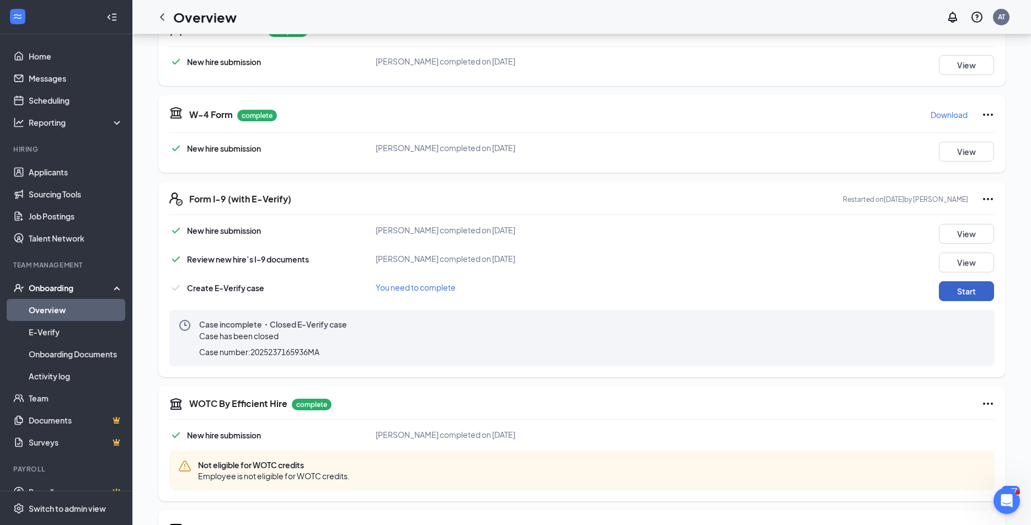
click at [949, 292] on button "Start" at bounding box center [966, 291] width 55 height 20
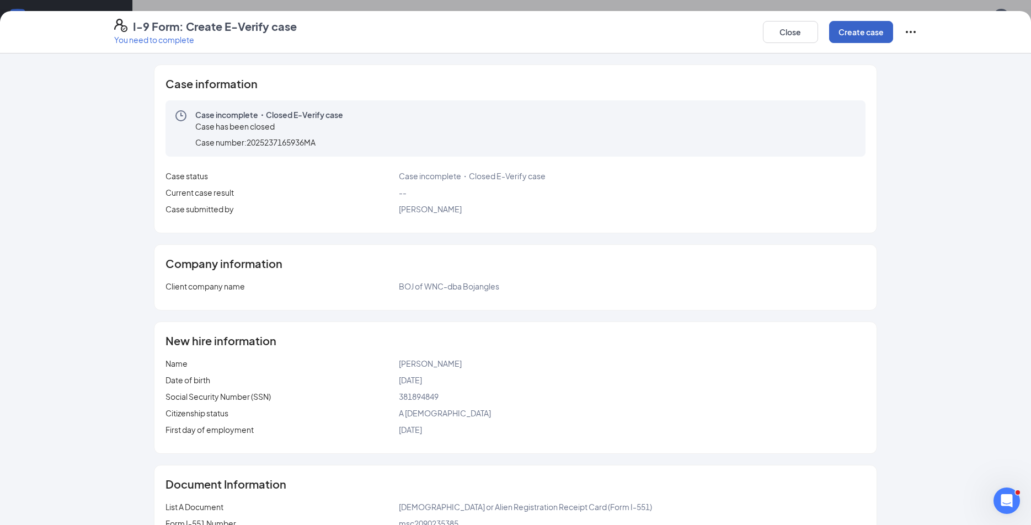
click at [855, 35] on button "Create case" at bounding box center [861, 32] width 64 height 22
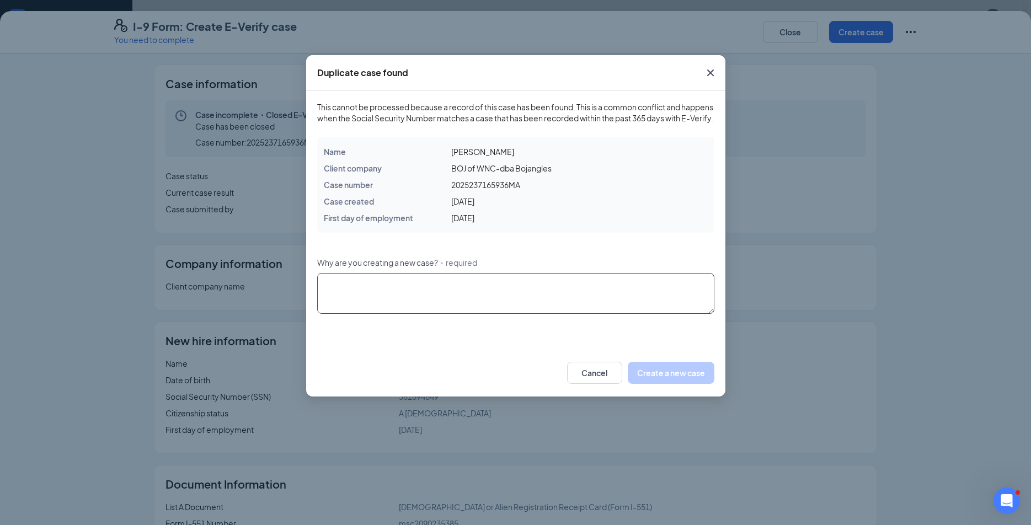
click at [588, 306] on textarea "Why are you creating a new case? ・required" at bounding box center [515, 293] width 397 height 41
type textarea "reverify with correct information"
click at [656, 383] on button "Create a new case" at bounding box center [671, 373] width 87 height 22
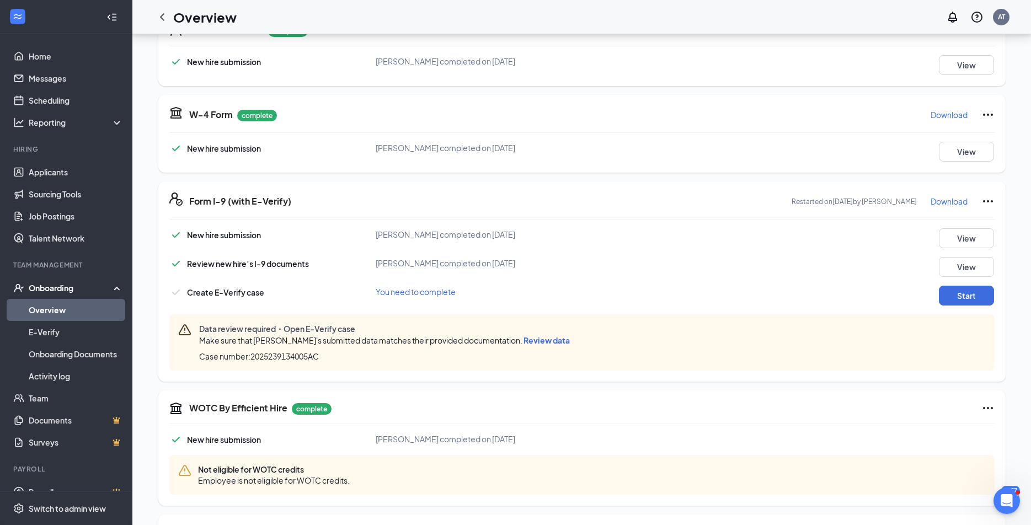
click at [561, 345] on span "Review data" at bounding box center [547, 340] width 46 height 10
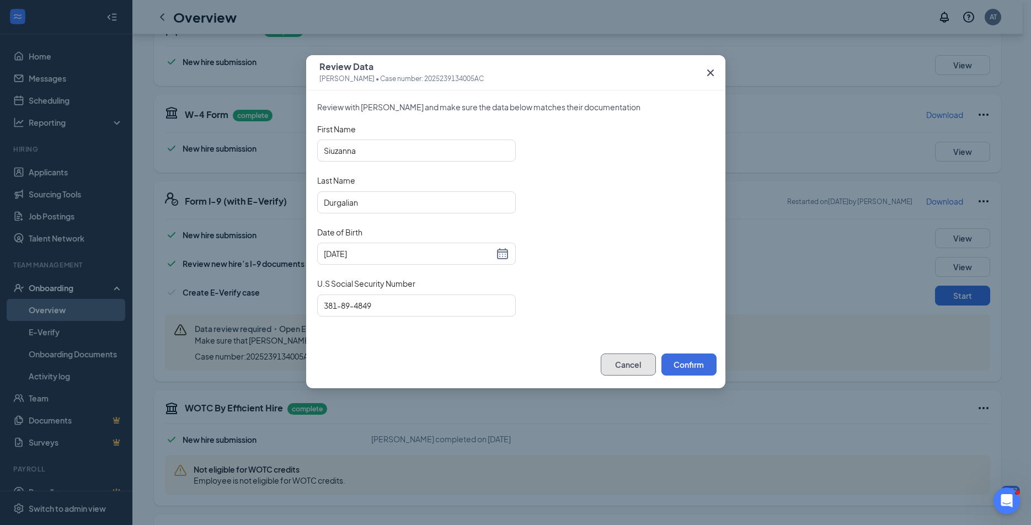
click at [613, 356] on button "Cancel" at bounding box center [628, 365] width 55 height 22
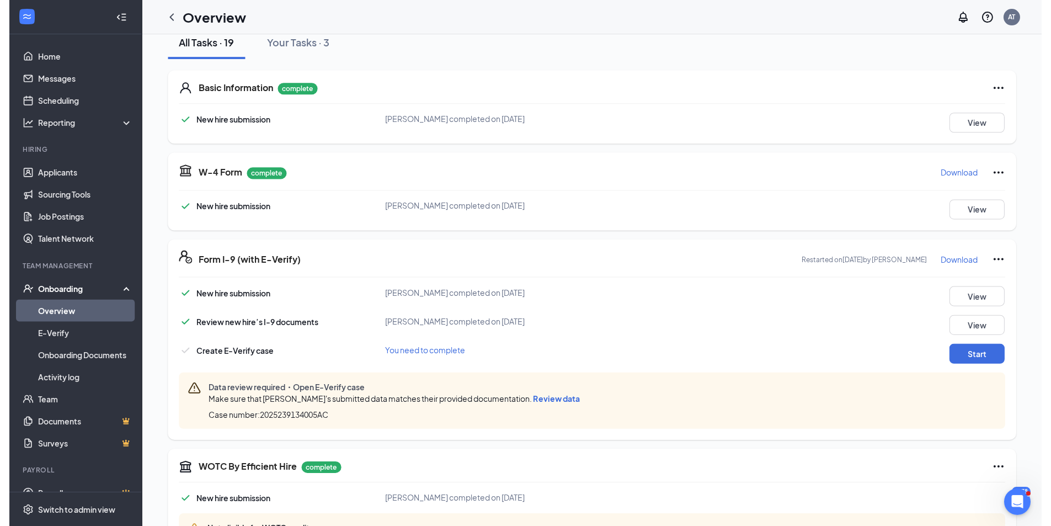
scroll to position [110, 0]
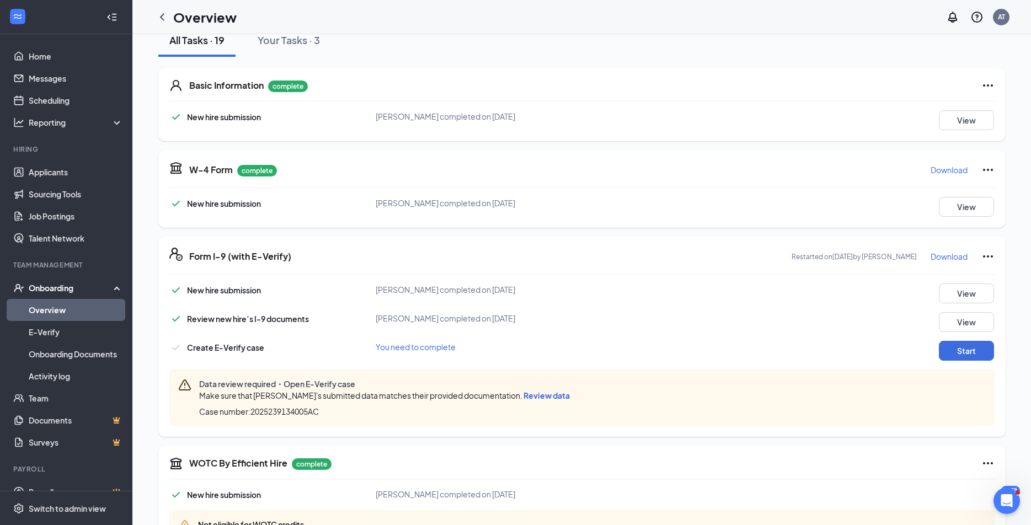
click at [553, 398] on span "Review data" at bounding box center [547, 396] width 46 height 10
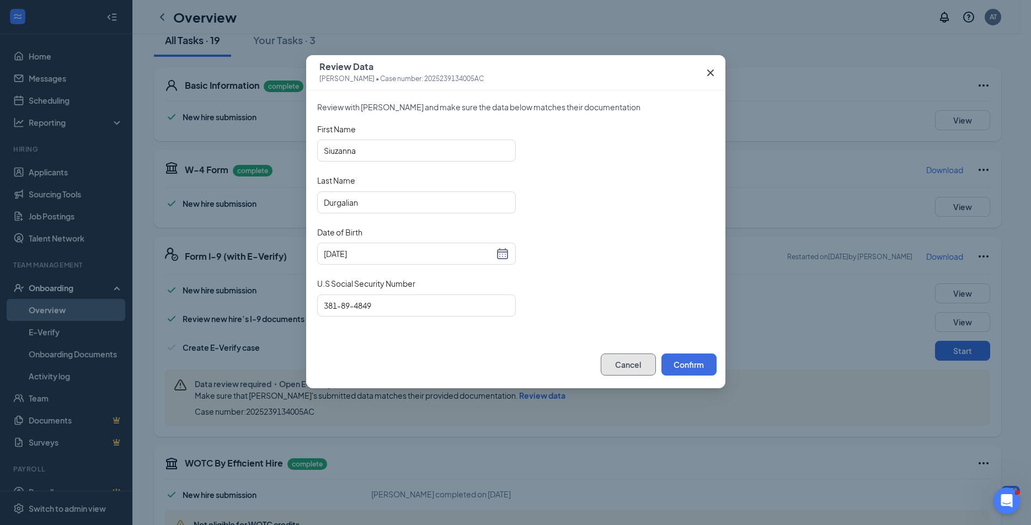
click at [622, 360] on button "Cancel" at bounding box center [628, 365] width 55 height 22
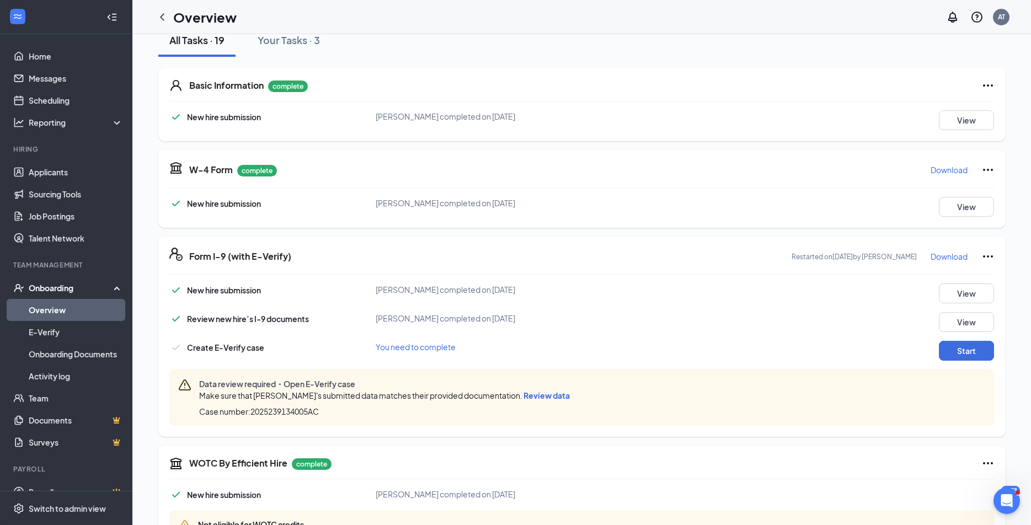
click at [548, 386] on span "Data review required・Open E-Verify case" at bounding box center [386, 383] width 375 height 11
click at [550, 390] on div "Make sure that [PERSON_NAME]'s submitted data matches their provided documentat…" at bounding box center [386, 396] width 375 height 12
click at [551, 387] on span "Data review required・Open E-Verify case" at bounding box center [386, 383] width 375 height 11
click at [548, 397] on span "Review data" at bounding box center [547, 396] width 46 height 10
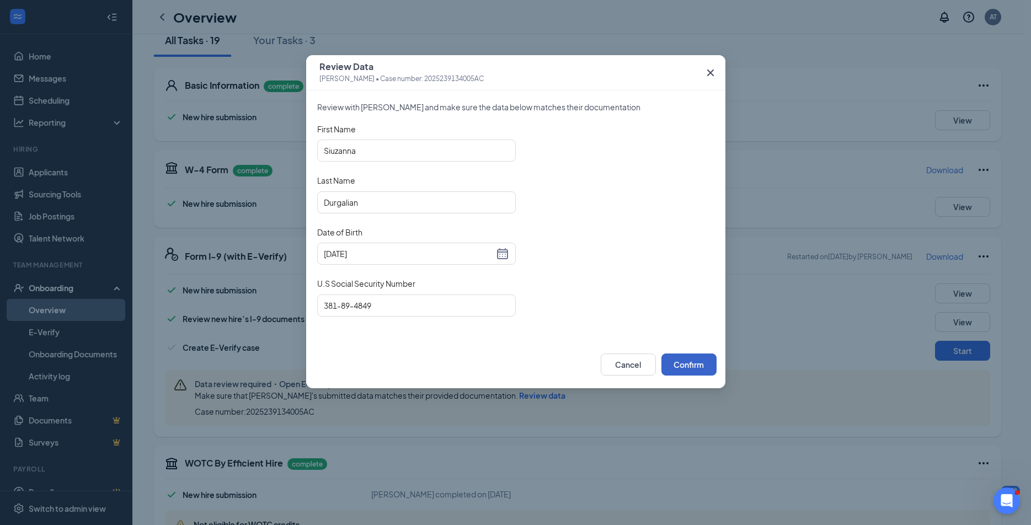
click at [681, 369] on button "Confirm" at bounding box center [689, 365] width 55 height 22
click at [630, 370] on button "Cancel" at bounding box center [628, 365] width 55 height 22
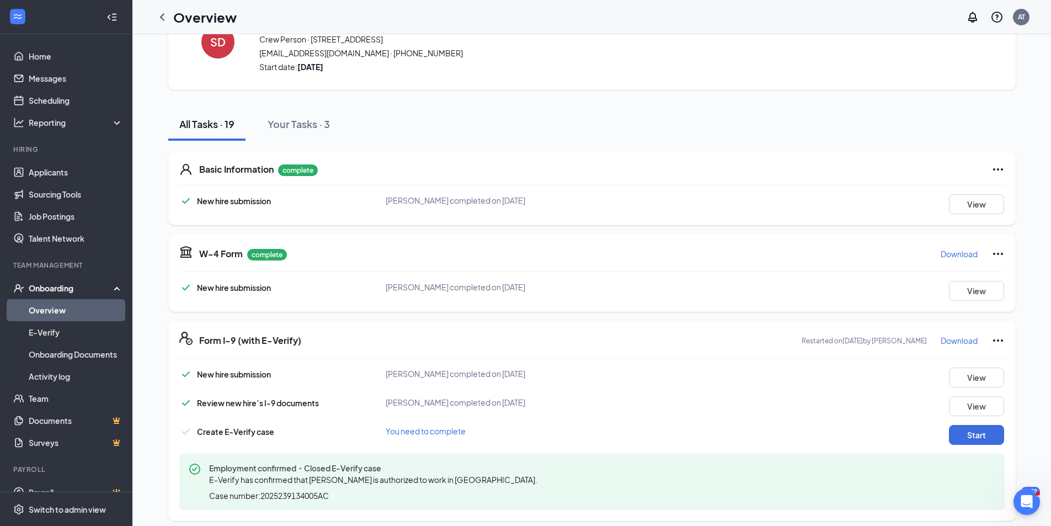
scroll to position [0, 0]
